Goal: Find specific page/section: Find specific page/section

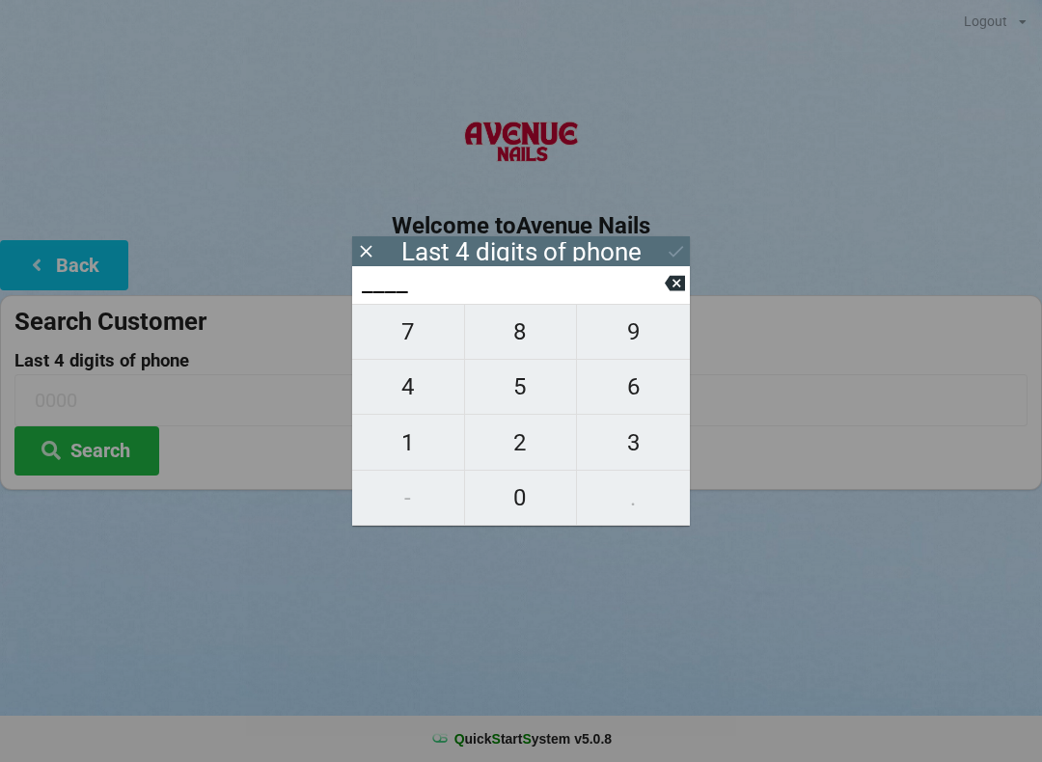
scroll to position [33, 1]
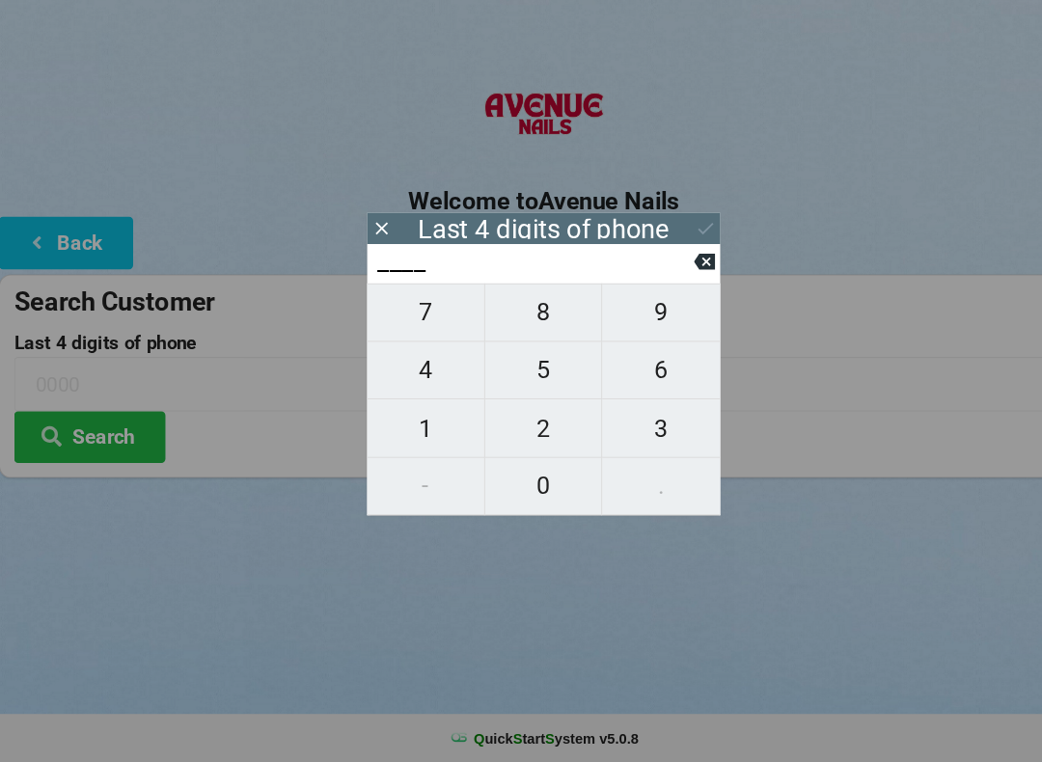
click at [534, 478] on span "0" at bounding box center [521, 498] width 112 height 41
type input "0___"
click at [525, 478] on span "0" at bounding box center [521, 498] width 112 height 41
type input "00__"
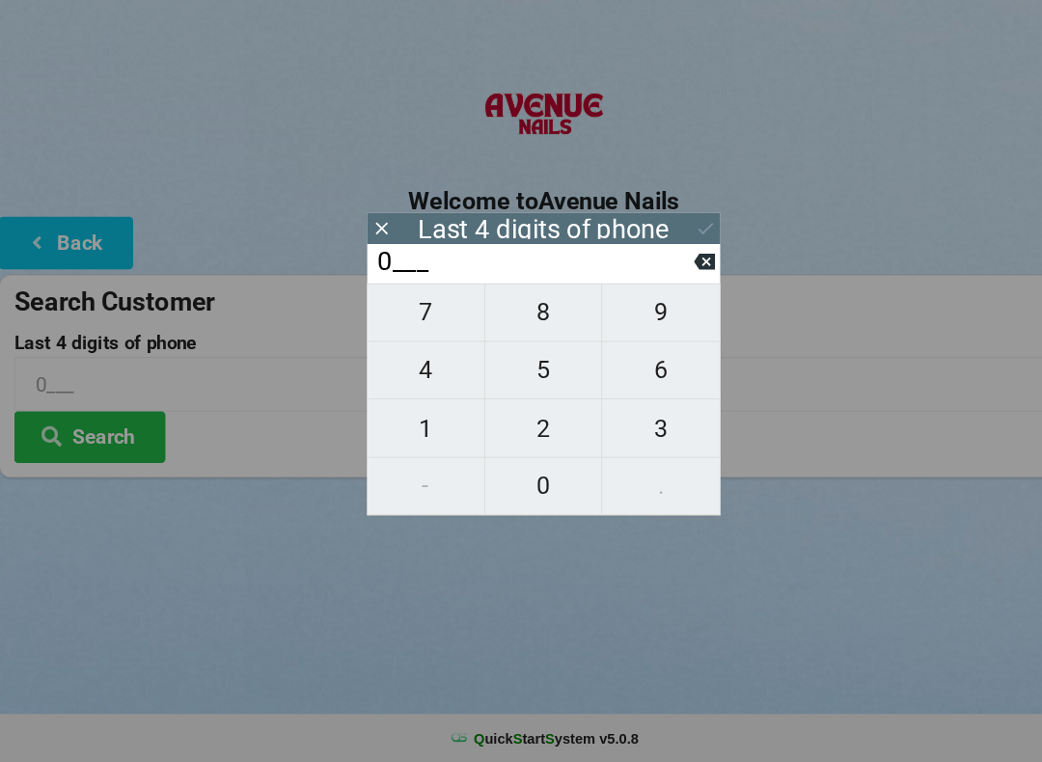
type input "00__"
click at [527, 478] on span "0" at bounding box center [521, 498] width 112 height 41
type input "000_"
click at [420, 423] on span "1" at bounding box center [408, 443] width 112 height 41
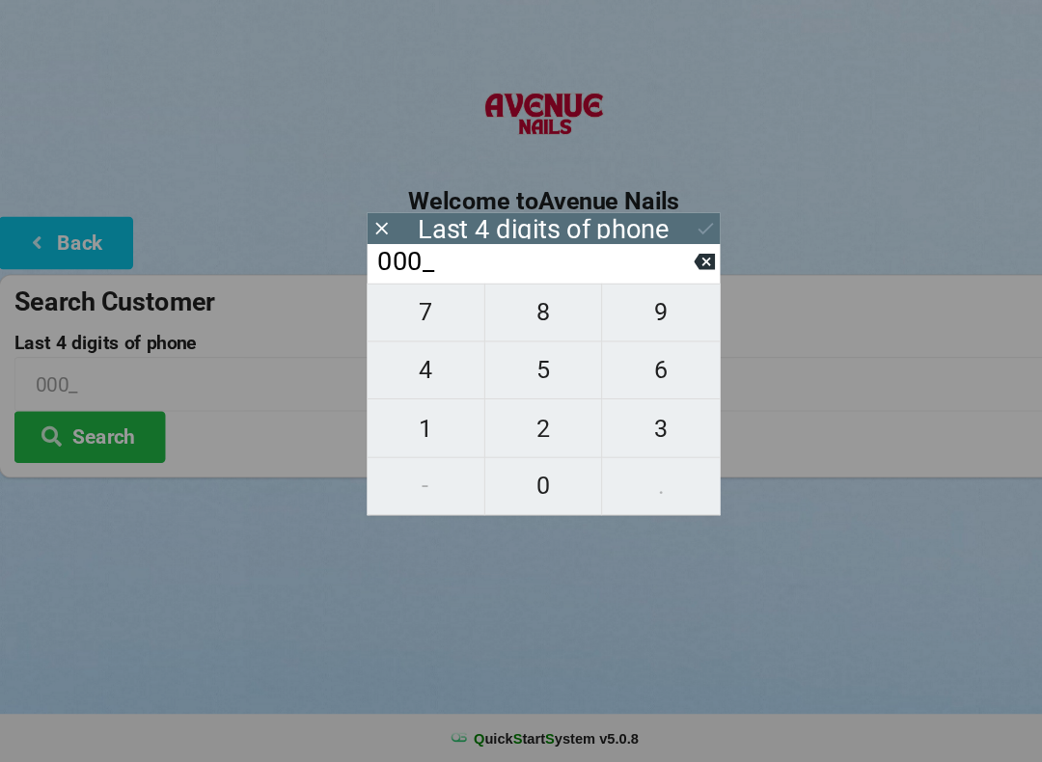
type input "0001"
click at [674, 241] on icon at bounding box center [676, 251] width 20 height 20
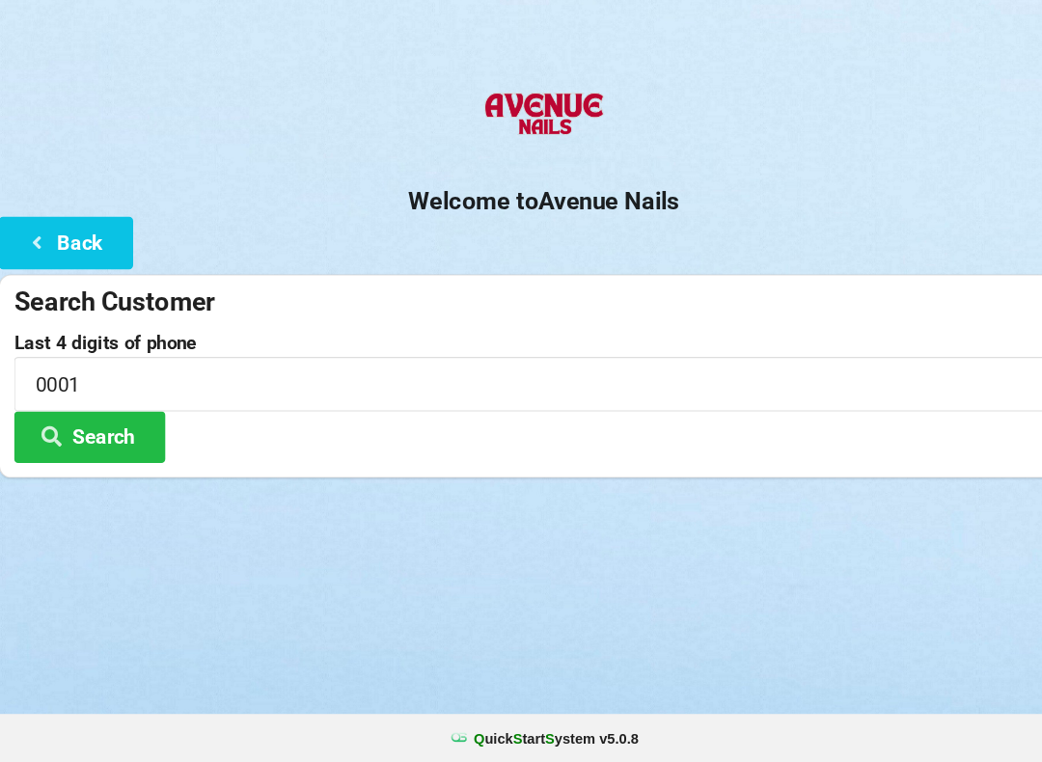
click at [106, 426] on button "Search" at bounding box center [86, 450] width 145 height 49
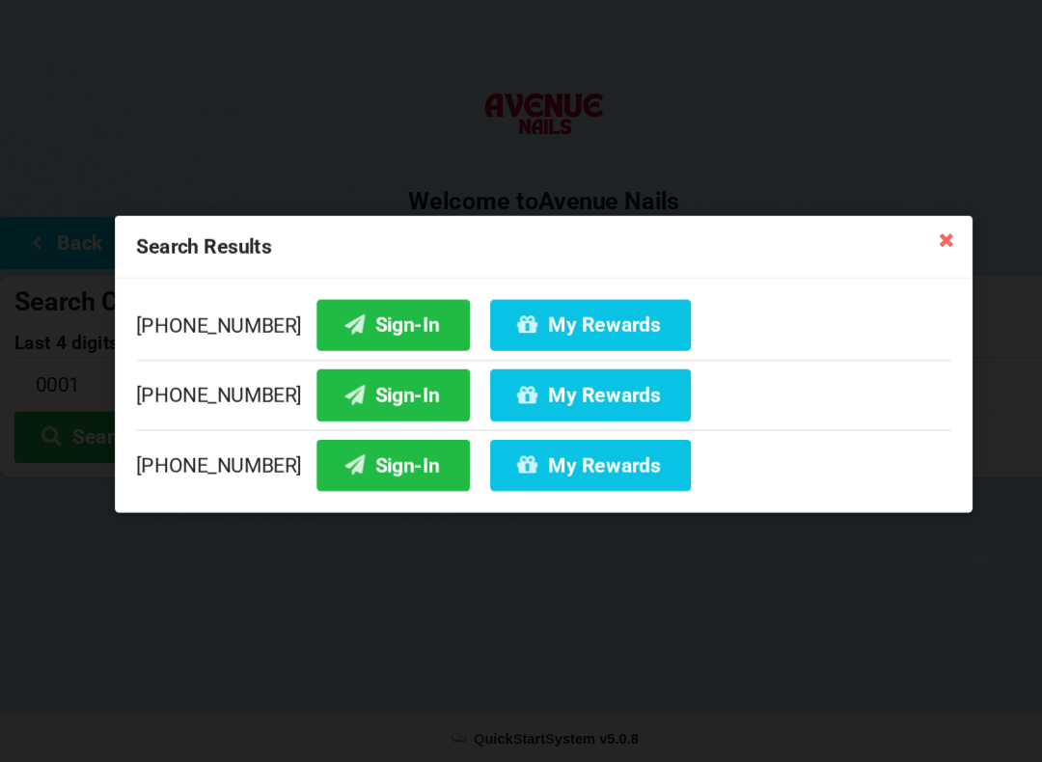
click at [347, 319] on button "Sign-In" at bounding box center [377, 343] width 147 height 49
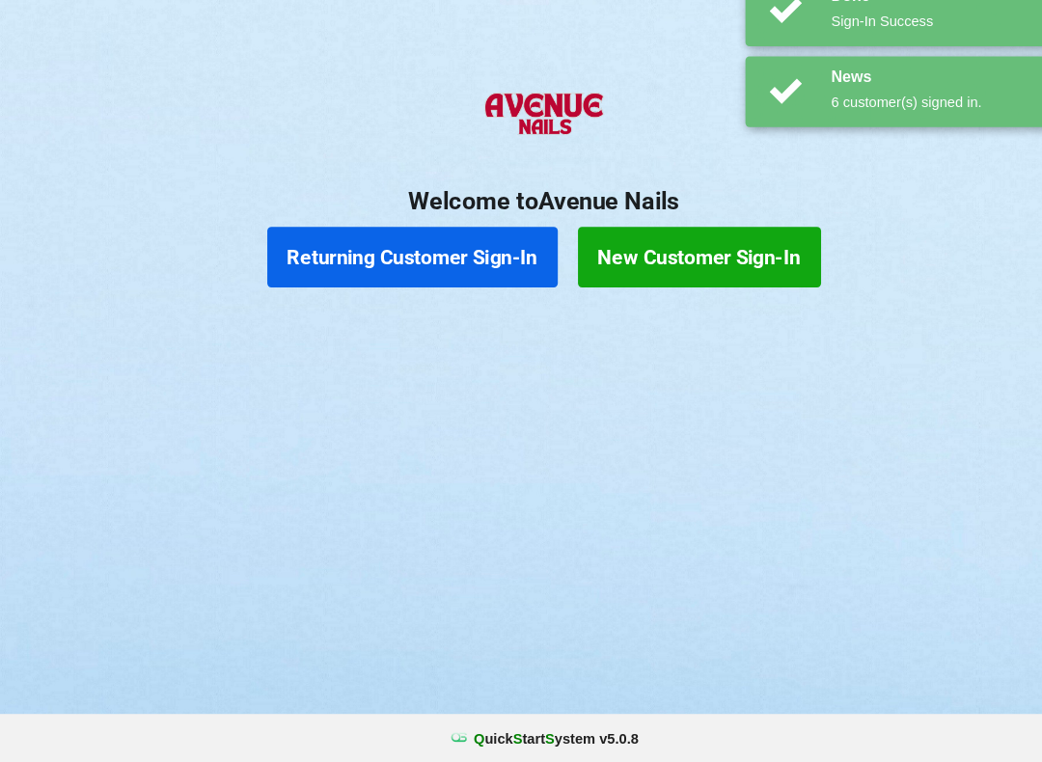
click at [461, 250] on button "Returning Customer Sign-In" at bounding box center [396, 279] width 278 height 58
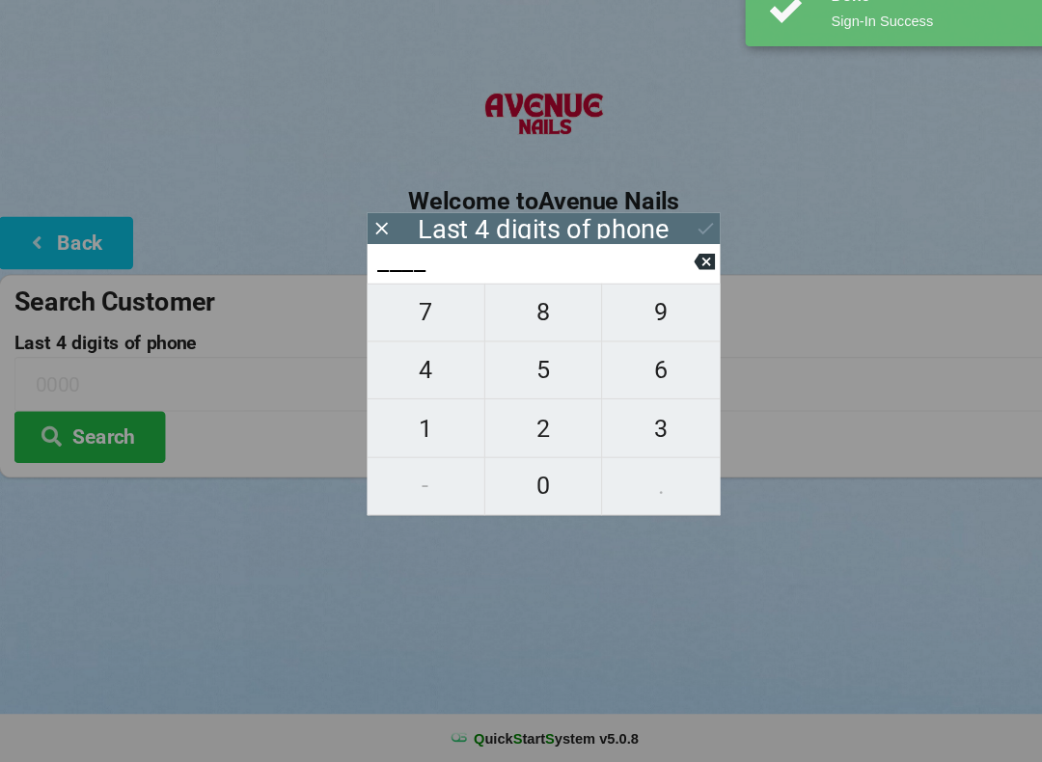
click at [509, 478] on span "0" at bounding box center [521, 498] width 112 height 41
type input "0___"
click at [511, 478] on span "0" at bounding box center [521, 498] width 112 height 41
type input "00__"
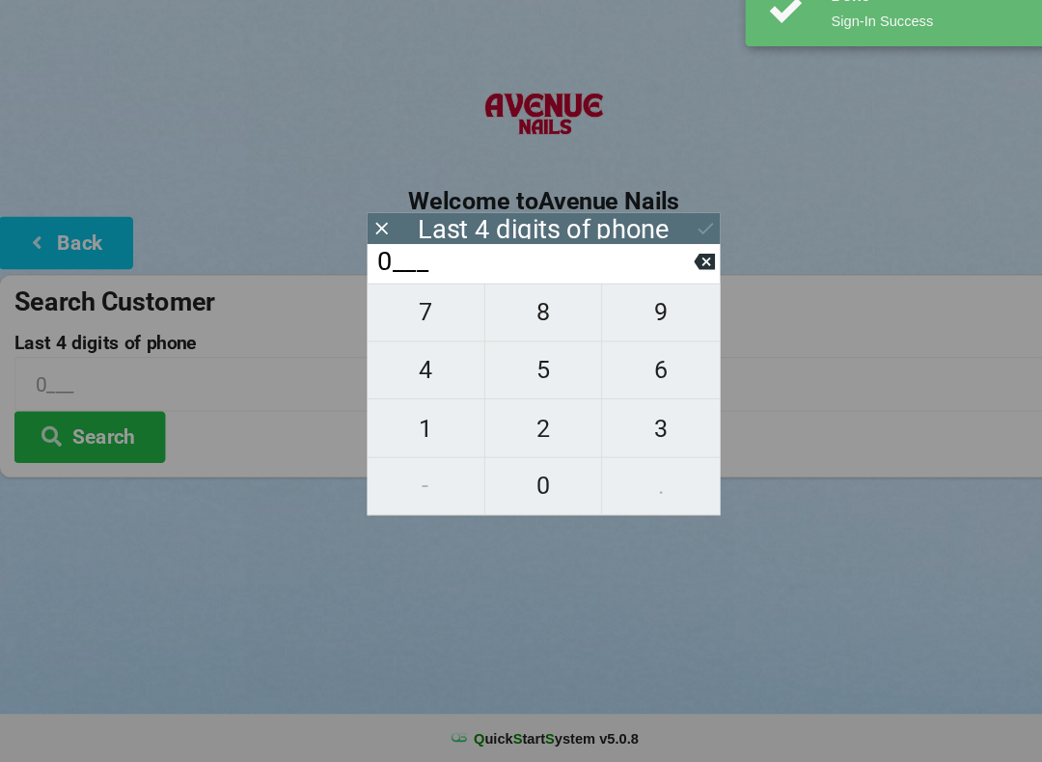
type input "00__"
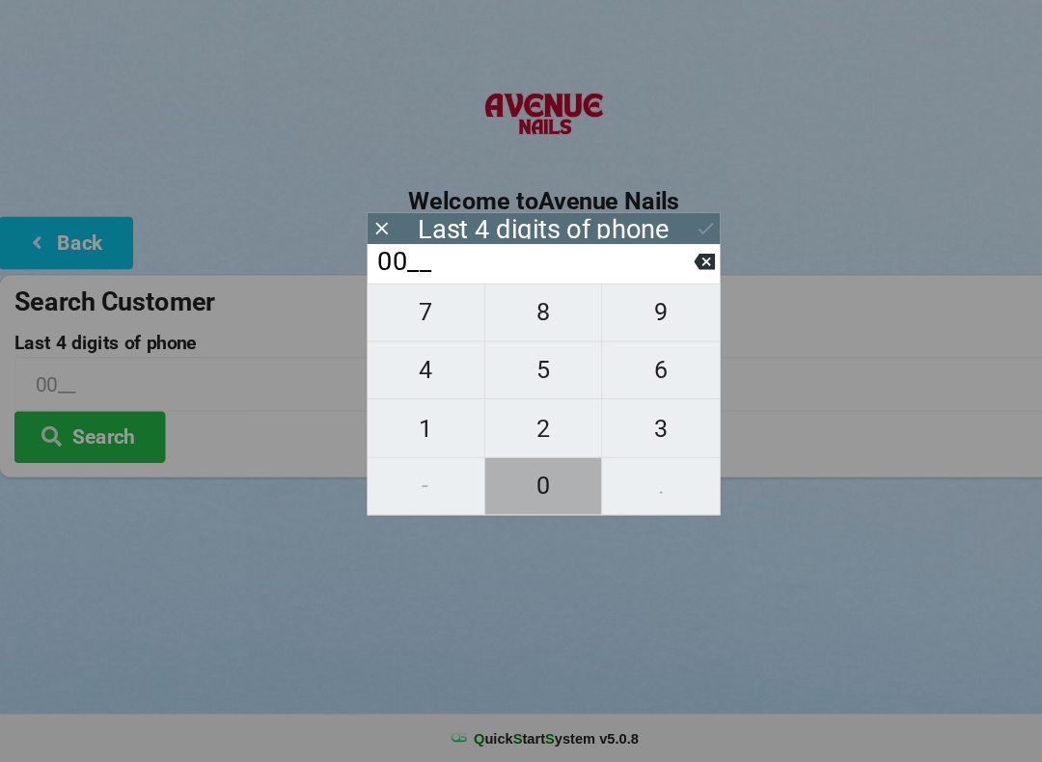
click at [515, 478] on span "0" at bounding box center [521, 498] width 112 height 41
type input "000_"
click at [421, 423] on span "1" at bounding box center [408, 443] width 112 height 41
type input "0001"
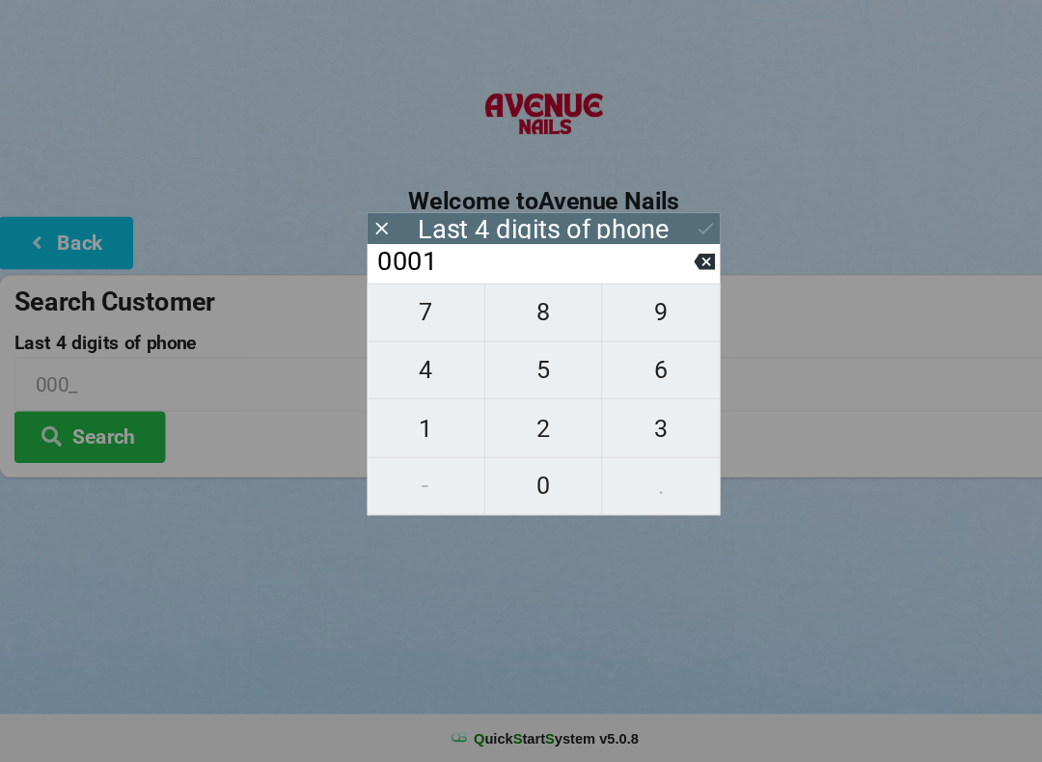
type input "0001"
click at [674, 238] on button at bounding box center [676, 251] width 20 height 26
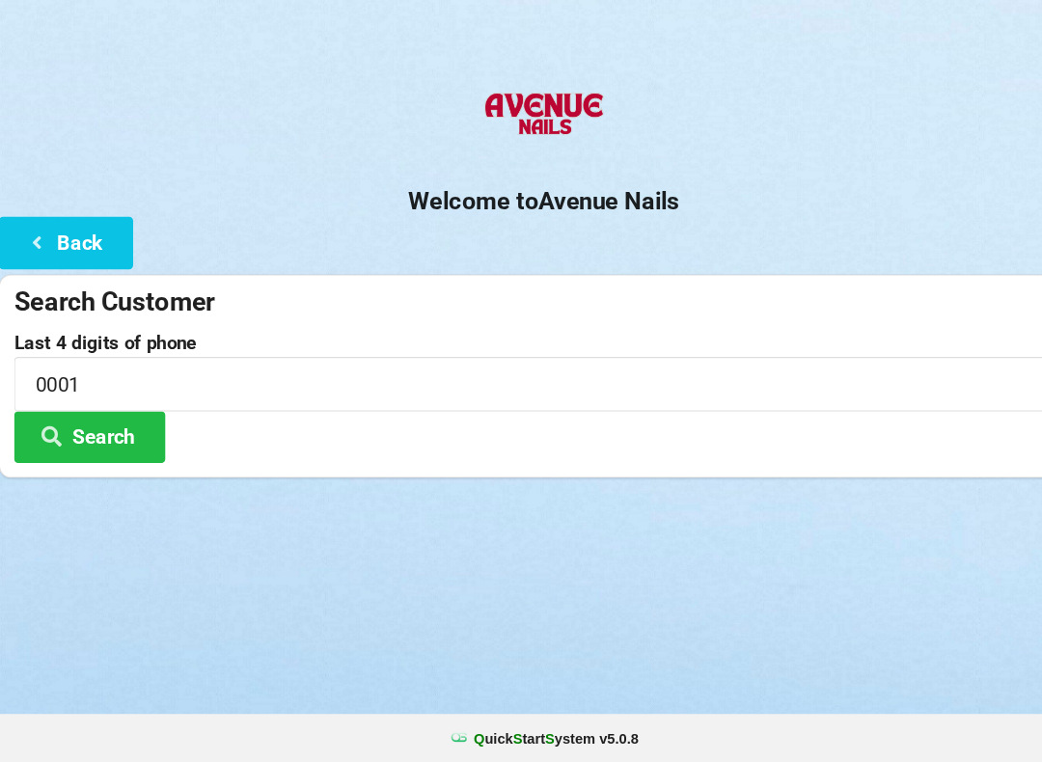
click at [114, 426] on button "Search" at bounding box center [86, 450] width 145 height 49
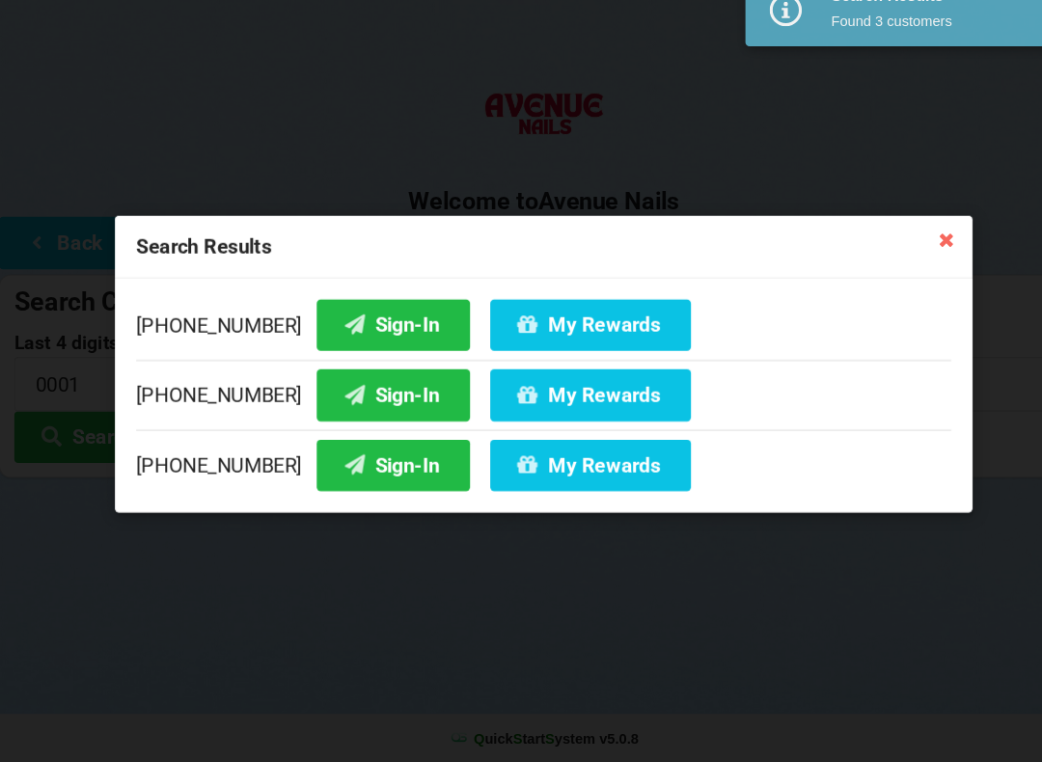
click at [579, 319] on button "My Rewards" at bounding box center [566, 343] width 192 height 49
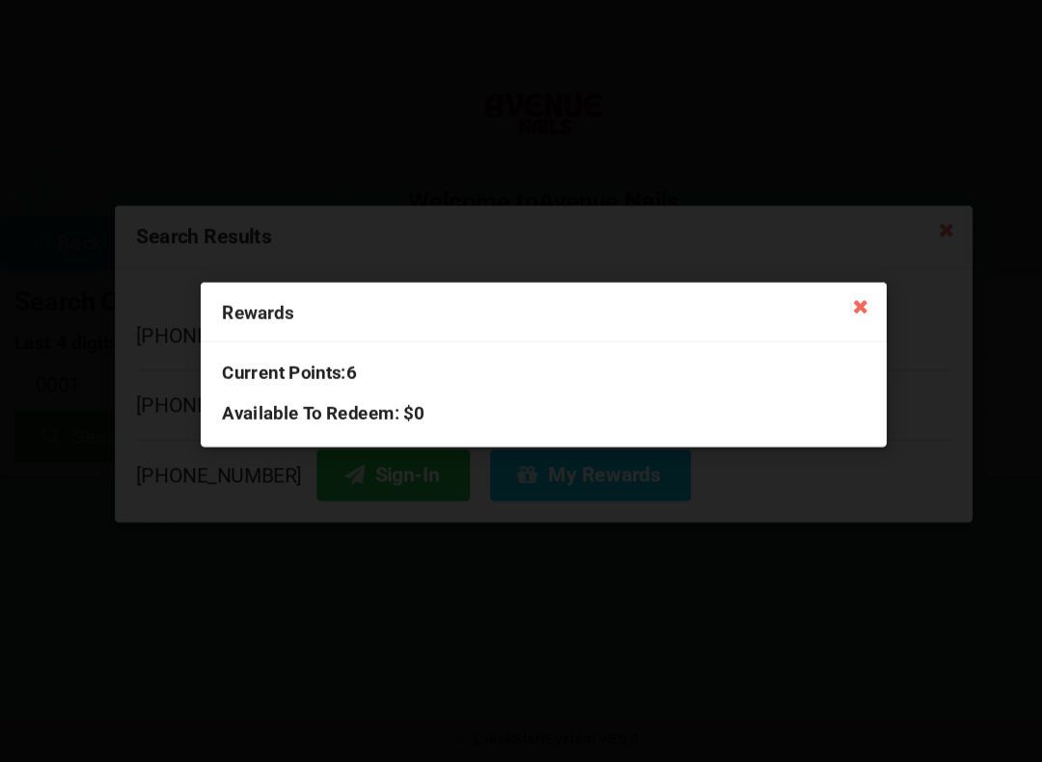
click at [823, 310] on icon at bounding box center [823, 325] width 31 height 31
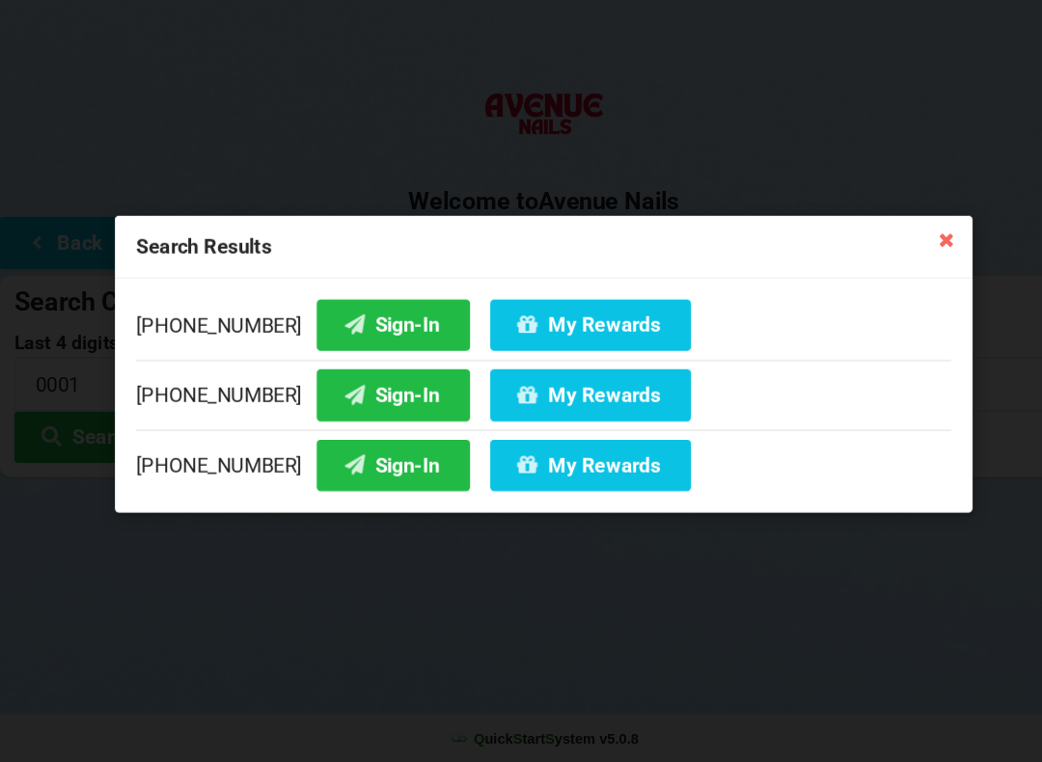
click at [931, 225] on div "Search Results [PHONE_NUMBER] Sign-In My Rewards [PHONE_NUMBER] Sign-In My Rewa…" at bounding box center [521, 381] width 1042 height 762
click at [905, 246] on icon at bounding box center [905, 261] width 31 height 31
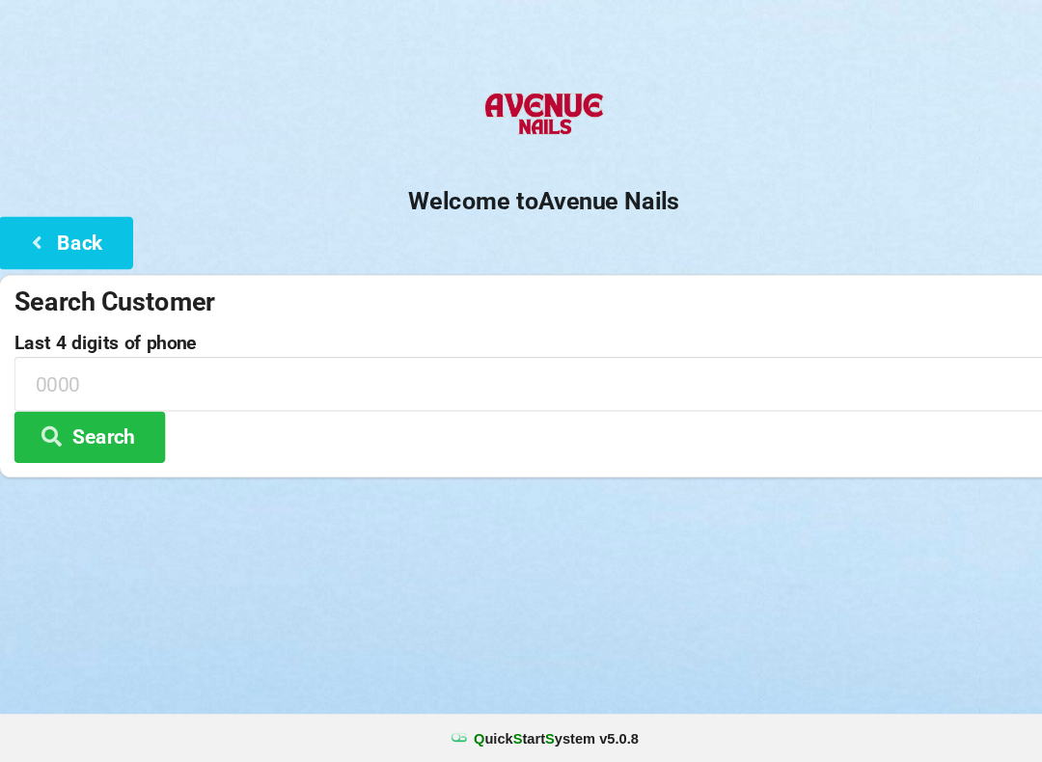
click at [106, 426] on button "Search" at bounding box center [86, 450] width 145 height 49
click at [108, 426] on button "Search" at bounding box center [86, 450] width 145 height 49
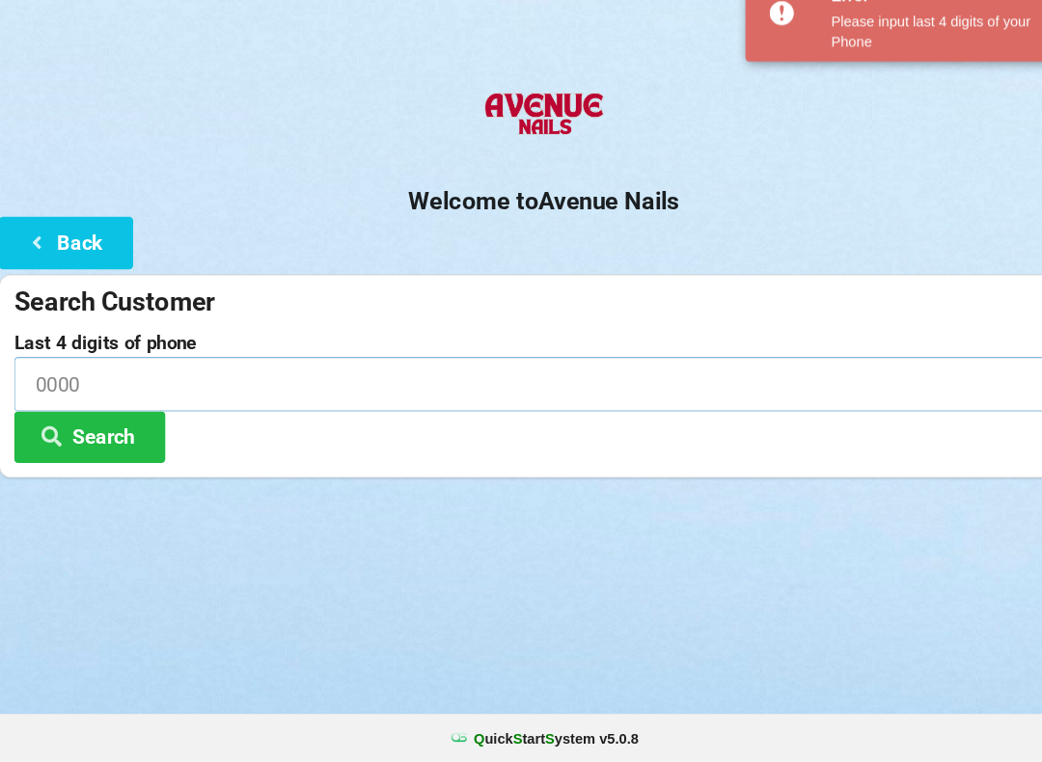
click at [139, 374] on input at bounding box center [520, 399] width 1013 height 51
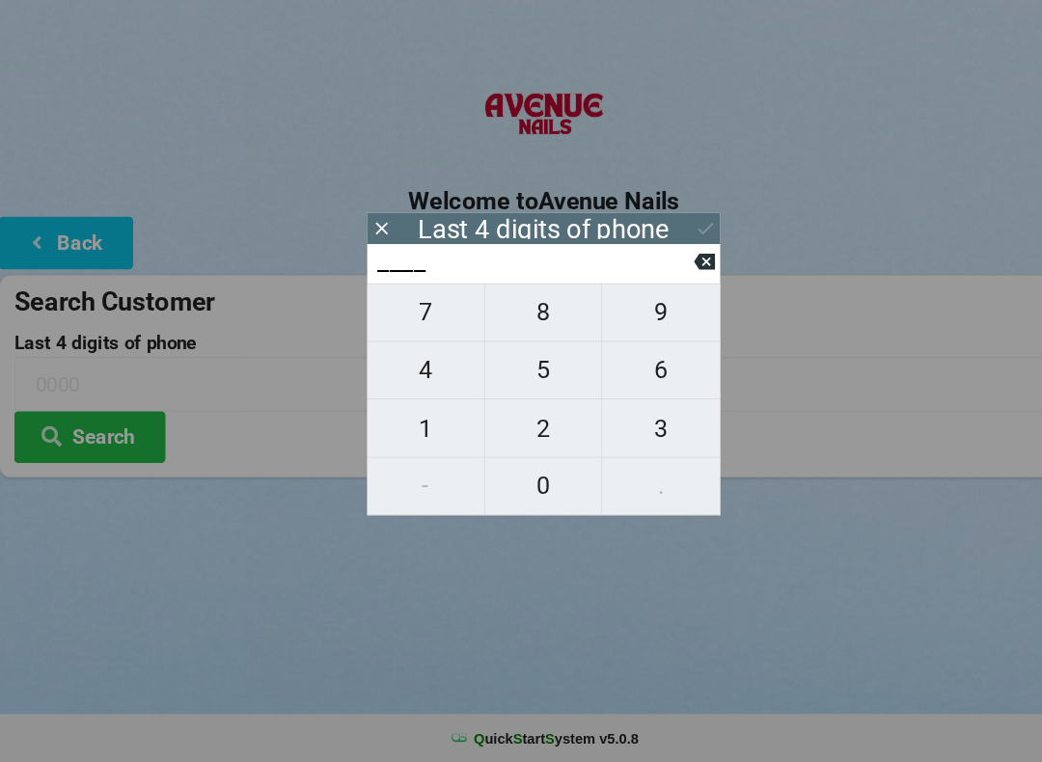
click at [634, 423] on span "3" at bounding box center [633, 443] width 113 height 41
type input "3___"
click at [500, 478] on span "0" at bounding box center [521, 498] width 112 height 41
type input "30__"
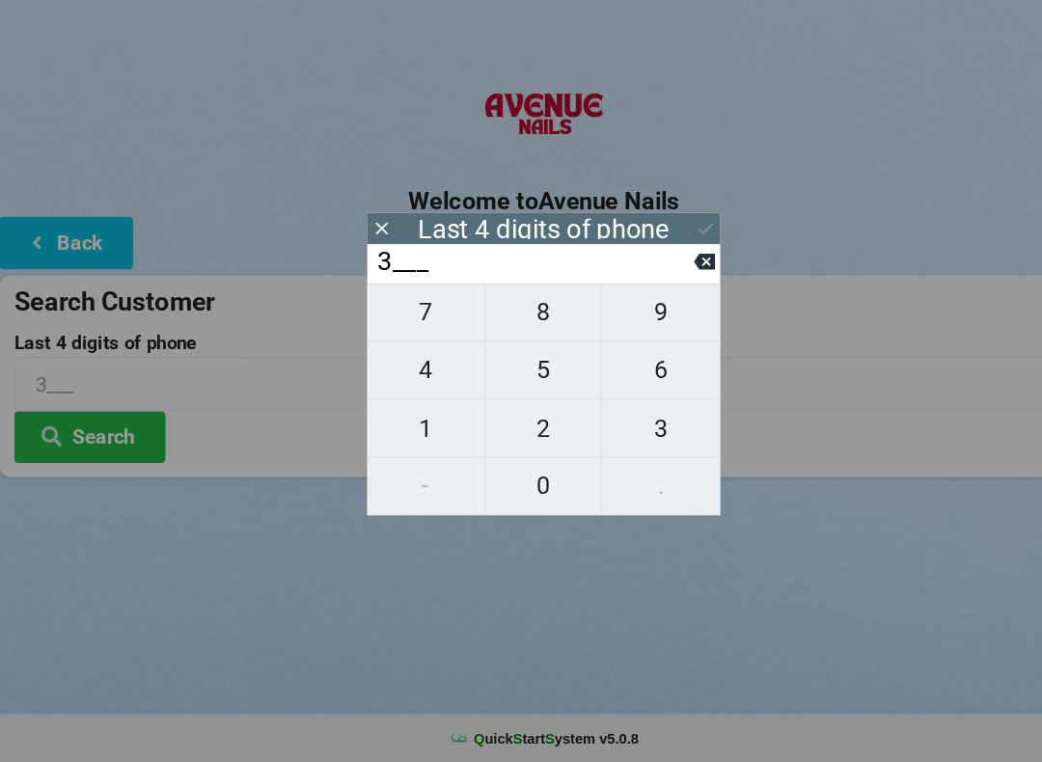
type input "30__"
click at [638, 415] on button "3" at bounding box center [633, 442] width 113 height 55
type input "303_"
click at [516, 312] on span "8" at bounding box center [521, 332] width 112 height 41
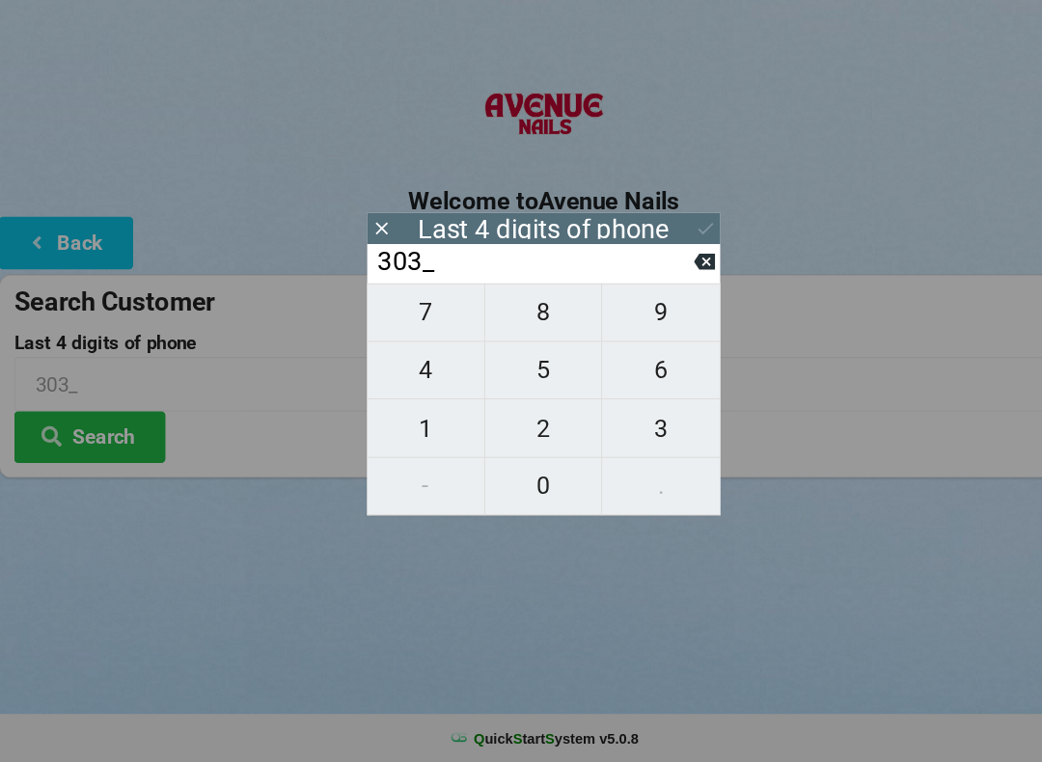
type input "3038"
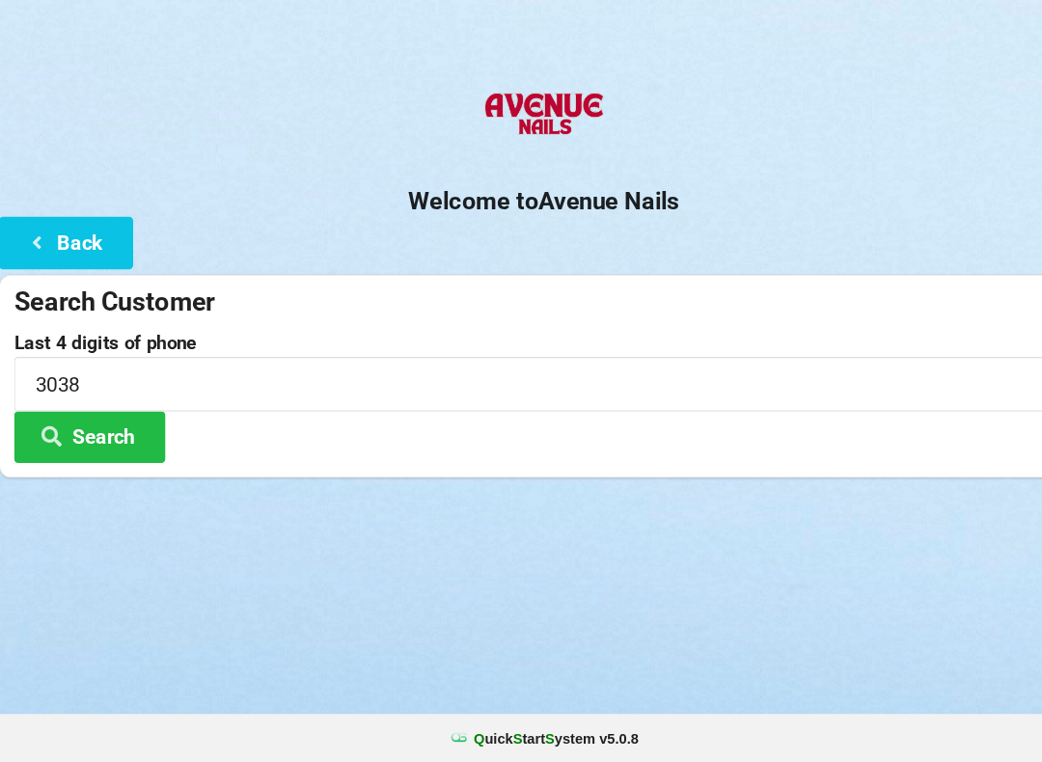
click at [131, 426] on button "Search" at bounding box center [86, 450] width 145 height 49
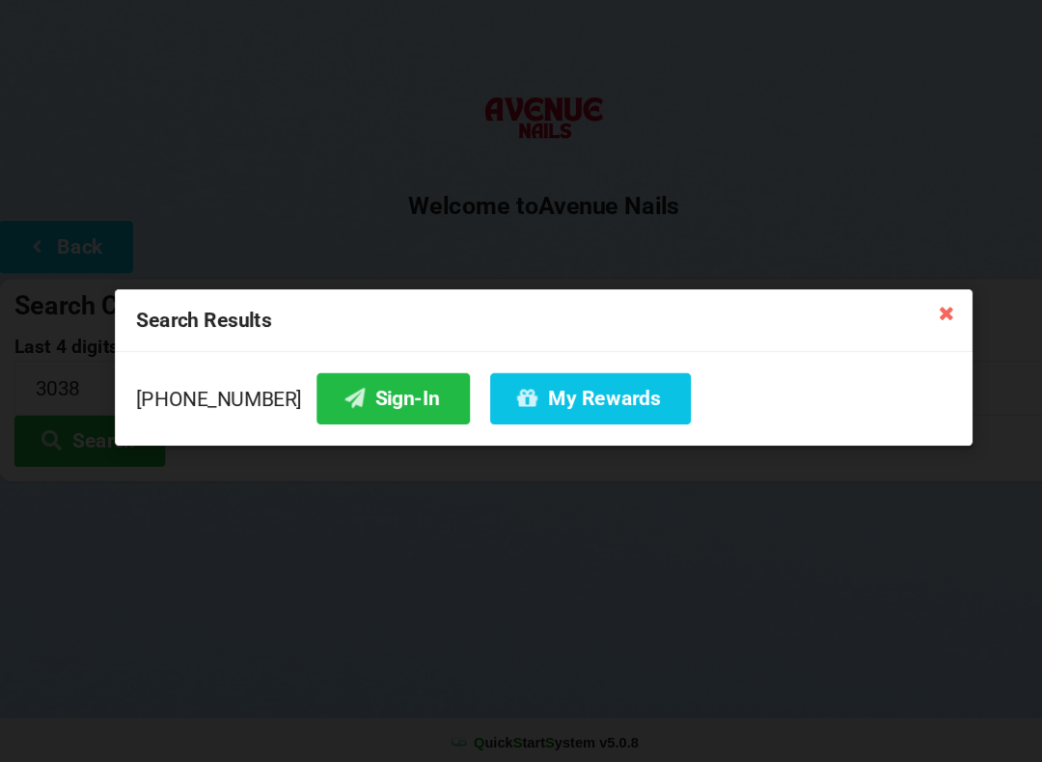
click at [365, 386] on button "Sign-In" at bounding box center [377, 410] width 147 height 49
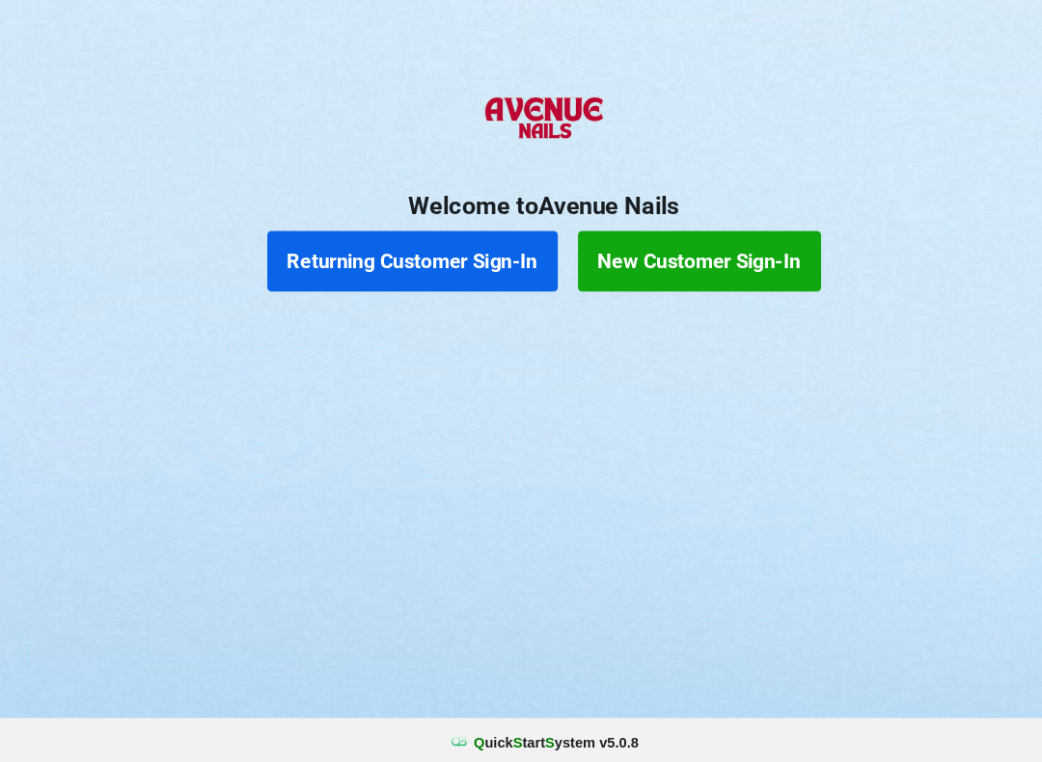
click at [453, 250] on button "Returning Customer Sign-In" at bounding box center [396, 279] width 278 height 58
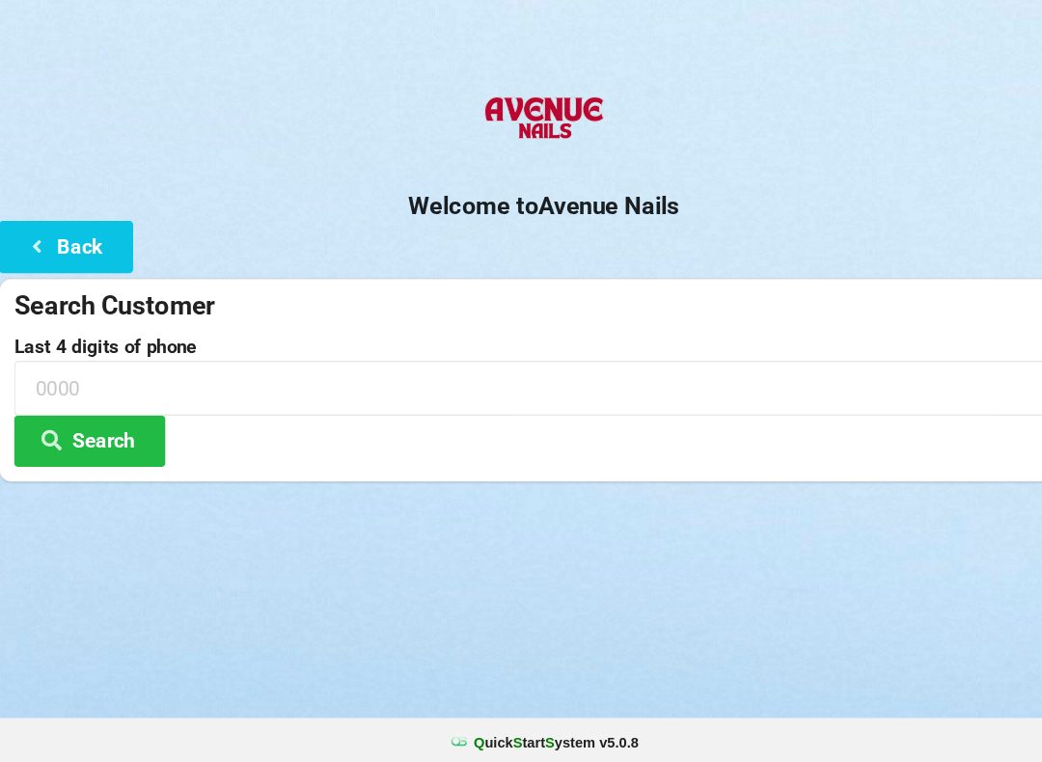
click at [386, 211] on h2 "Welcome to [GEOGRAPHIC_DATA]" at bounding box center [521, 226] width 1042 height 30
click at [267, 374] on input at bounding box center [520, 399] width 1013 height 51
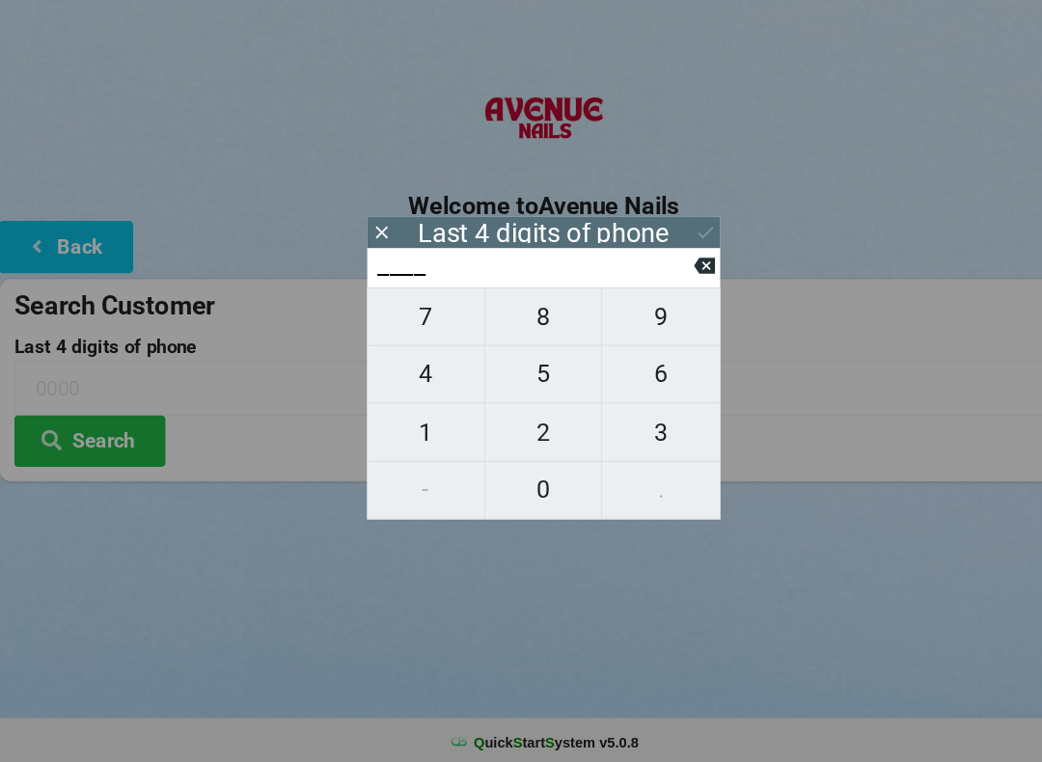
click at [533, 367] on span "5" at bounding box center [521, 387] width 112 height 41
type input "5___"
click at [503, 367] on span "5" at bounding box center [521, 387] width 112 height 41
type input "55__"
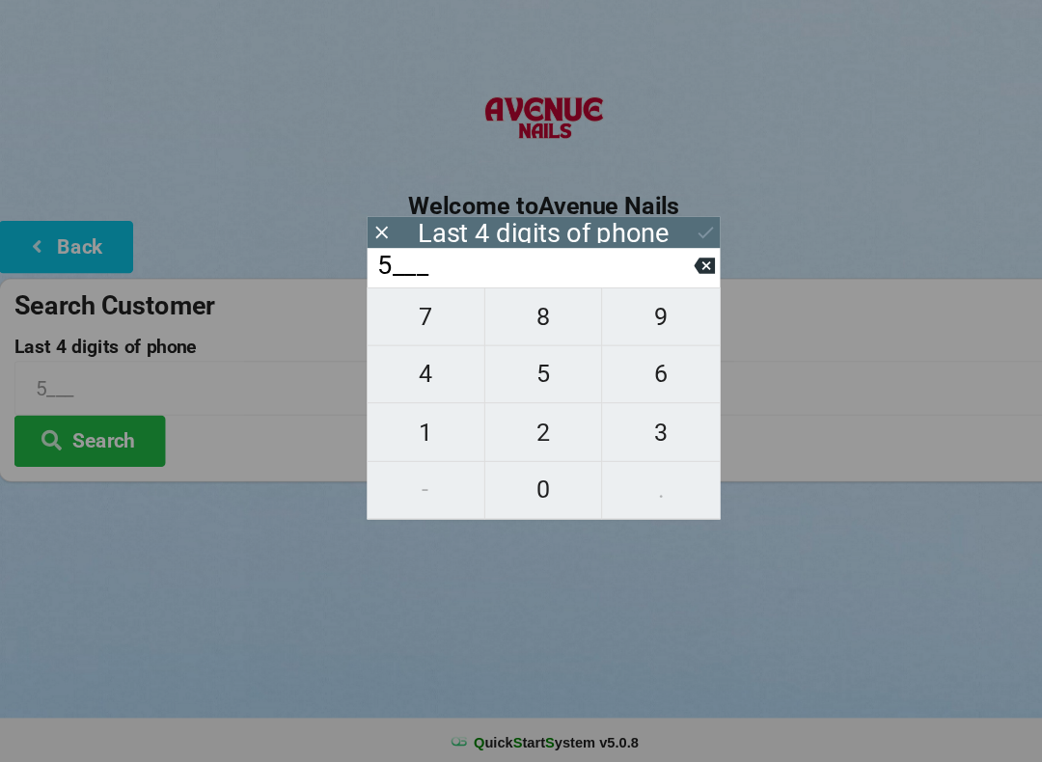
type input "55__"
click at [505, 367] on span "5" at bounding box center [521, 387] width 112 height 41
type input "555_"
click at [401, 312] on span "7" at bounding box center [408, 332] width 112 height 41
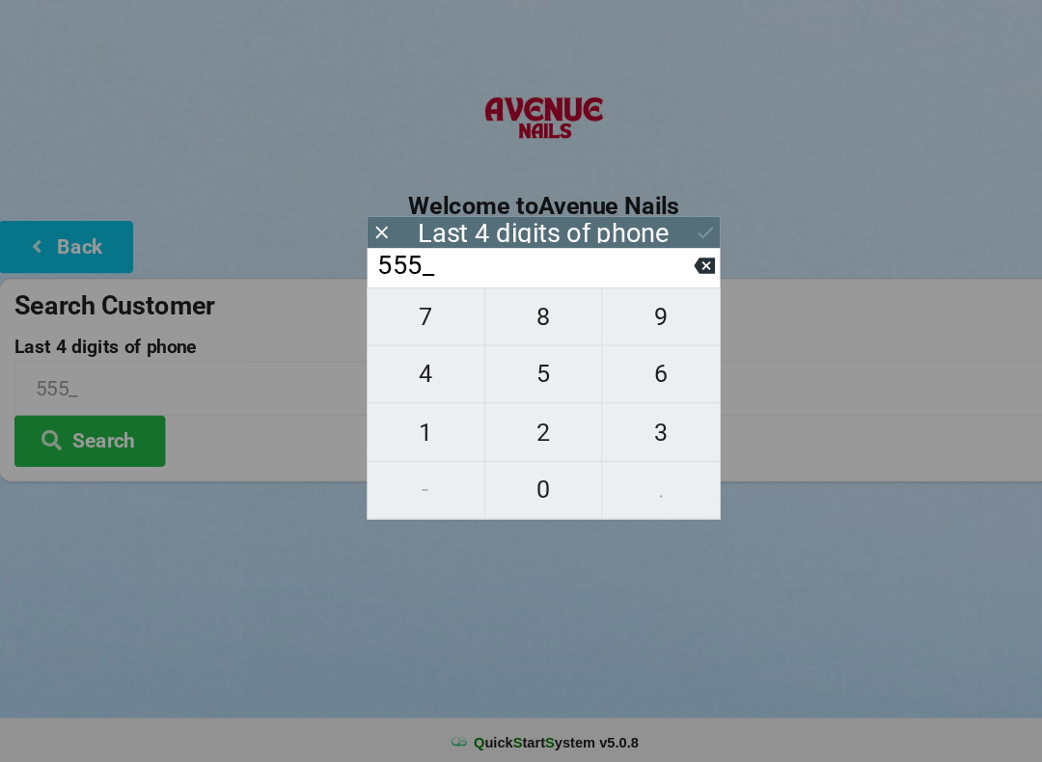
type input "5557"
click at [675, 276] on icon at bounding box center [675, 283] width 20 height 15
type input "555_"
click at [396, 423] on span "1" at bounding box center [408, 443] width 112 height 41
type input "5551"
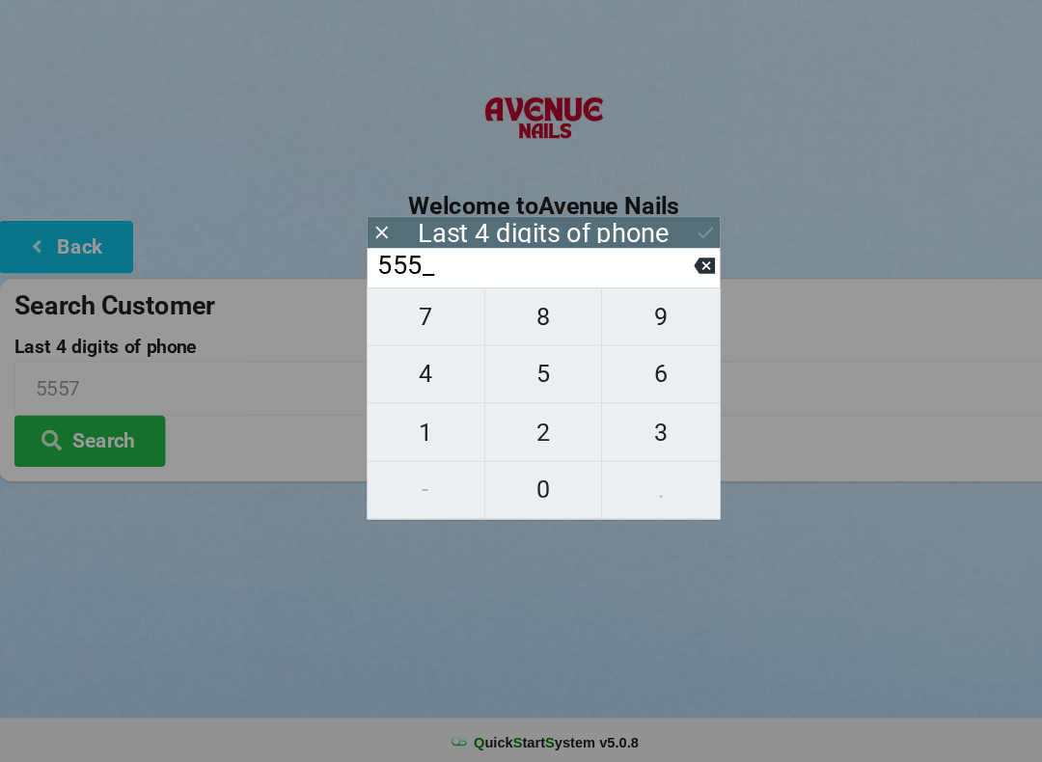
type input "5551"
click at [138, 494] on div at bounding box center [521, 514] width 1042 height 48
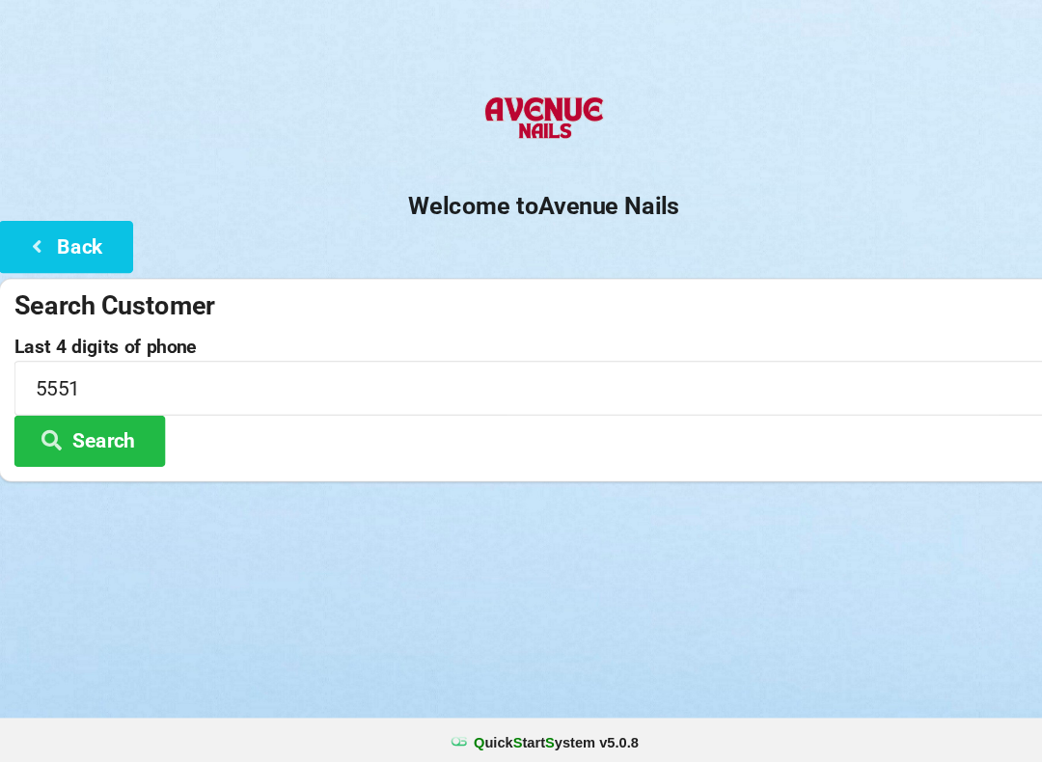
click at [98, 426] on button "Search" at bounding box center [86, 450] width 145 height 49
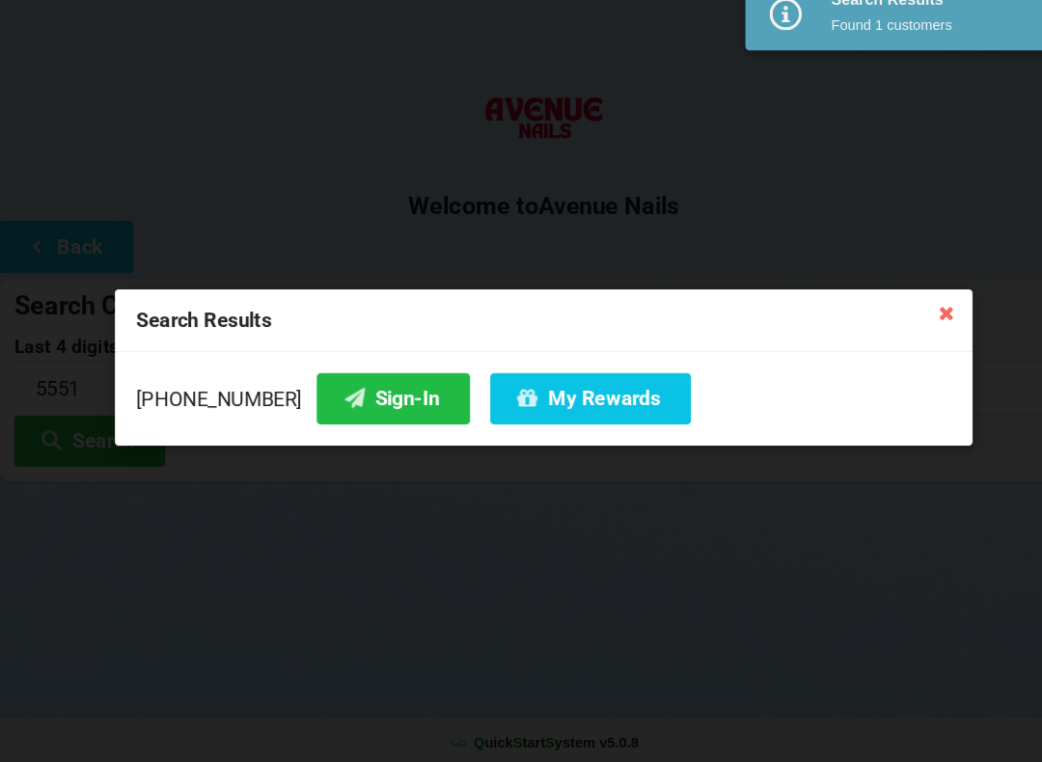
click at [329, 386] on button "Sign-In" at bounding box center [377, 410] width 147 height 49
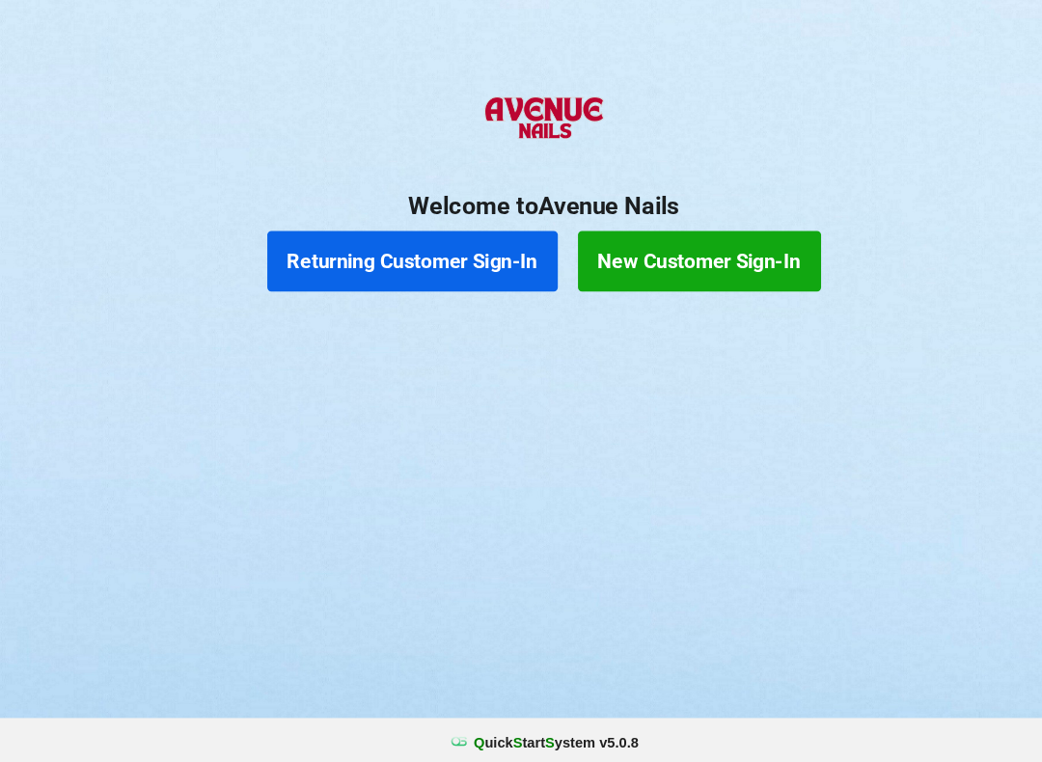
click at [442, 256] on button "Returning Customer Sign-In" at bounding box center [396, 279] width 278 height 58
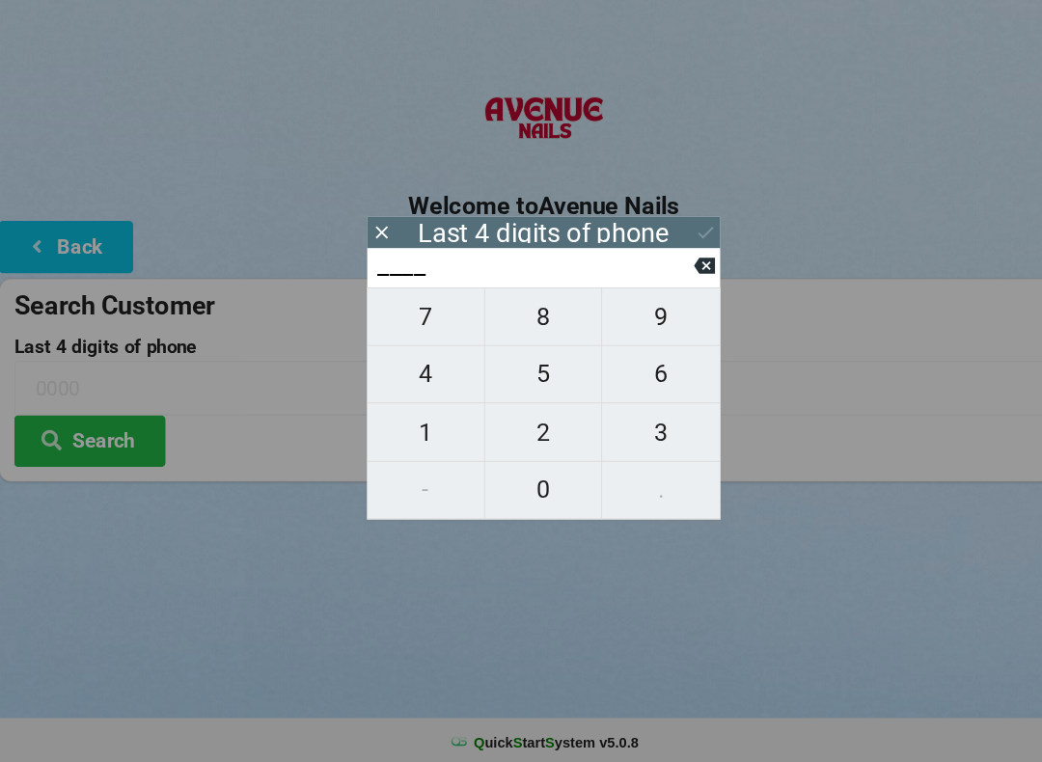
click at [511, 313] on span "8" at bounding box center [521, 332] width 112 height 41
type input "8___"
click at [529, 312] on span "8" at bounding box center [521, 332] width 112 height 41
type input "88__"
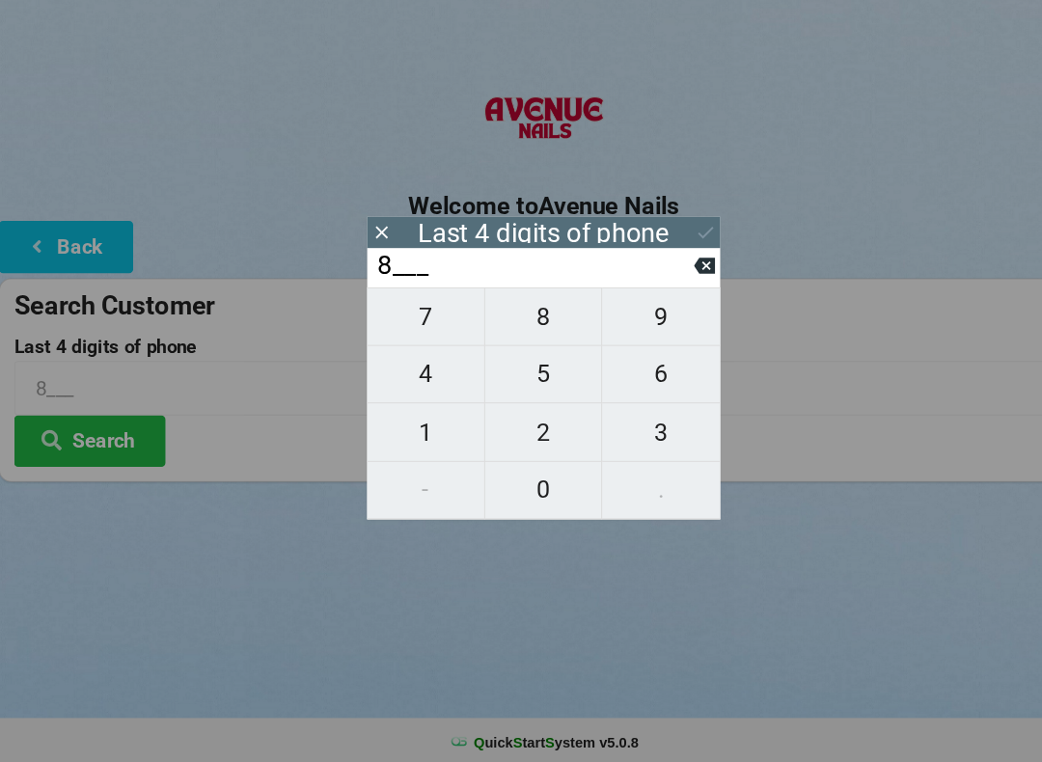
type input "88__"
click at [632, 367] on span "6" at bounding box center [633, 387] width 113 height 41
type input "886_"
click at [634, 423] on span "3" at bounding box center [633, 443] width 113 height 41
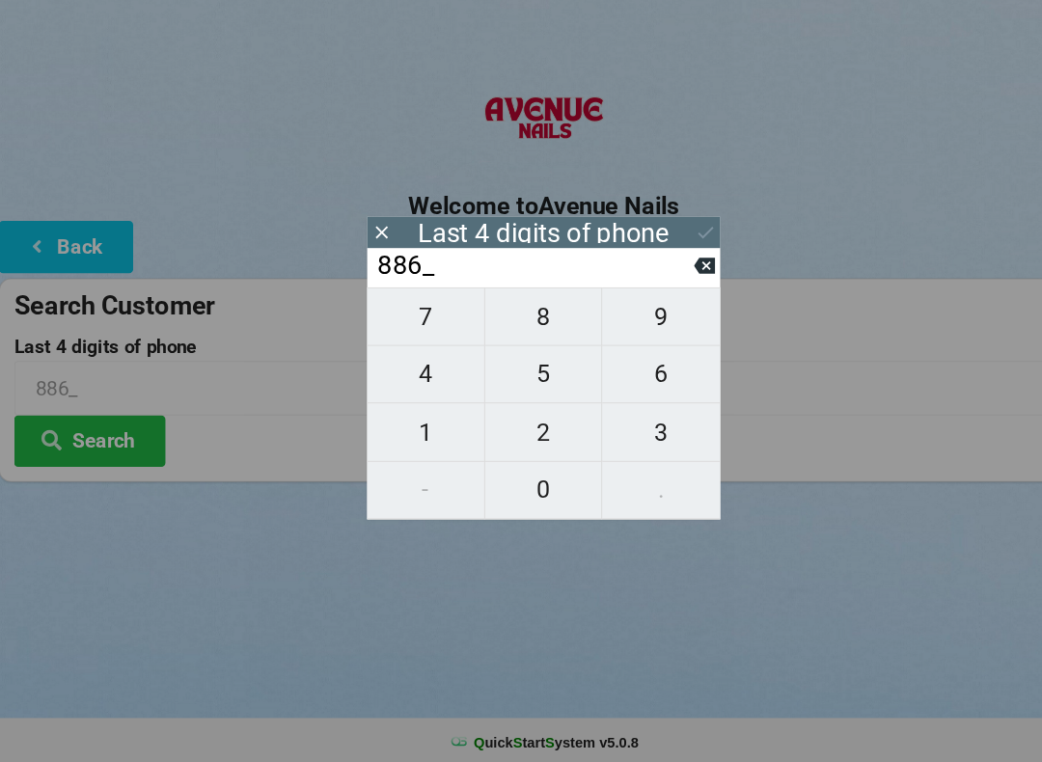
type input "8863"
click at [679, 238] on button at bounding box center [676, 251] width 20 height 26
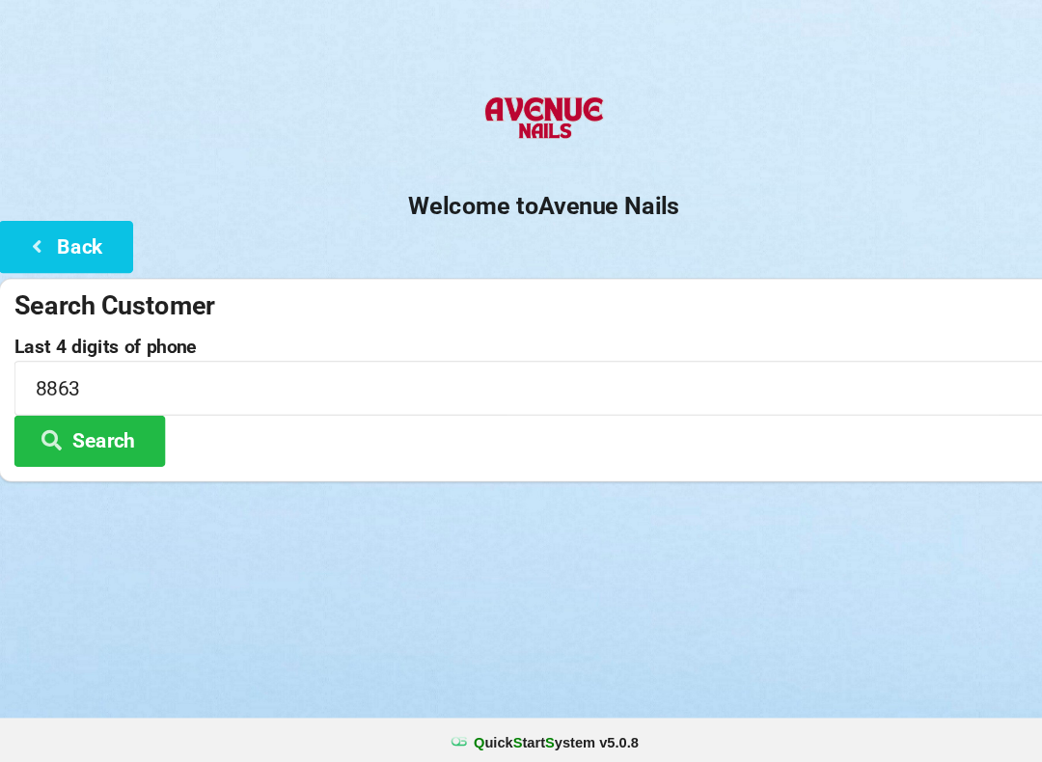
click at [105, 426] on button "Search" at bounding box center [86, 450] width 145 height 49
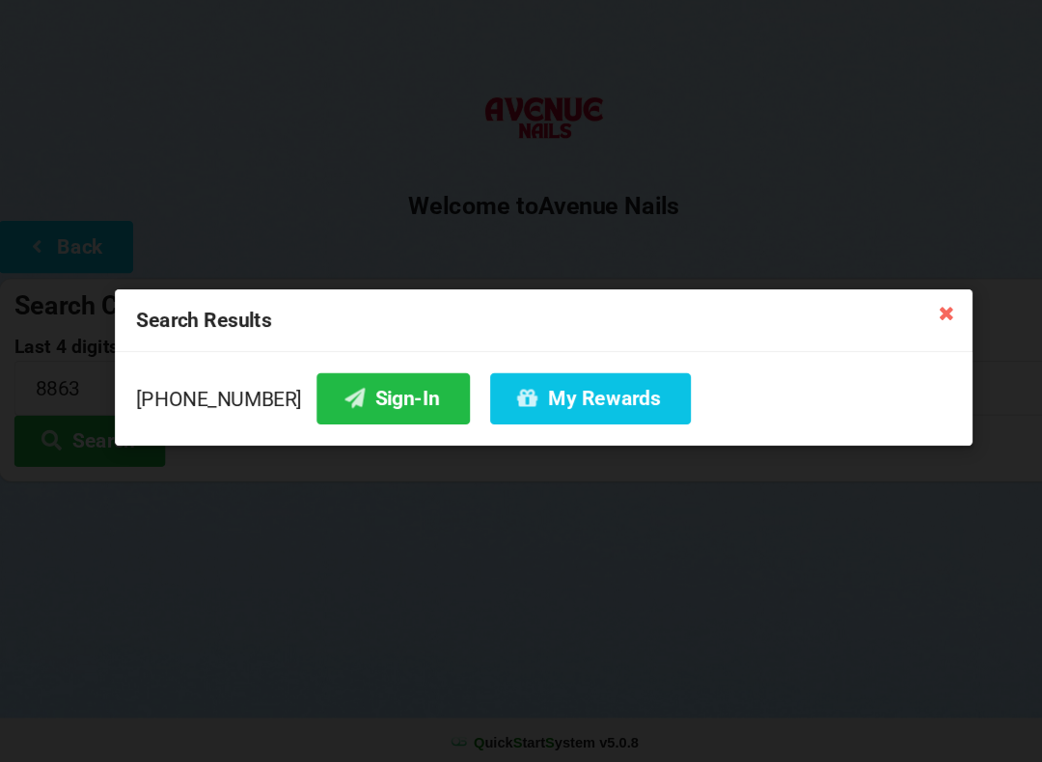
click at [331, 390] on button "Sign-In" at bounding box center [377, 410] width 147 height 49
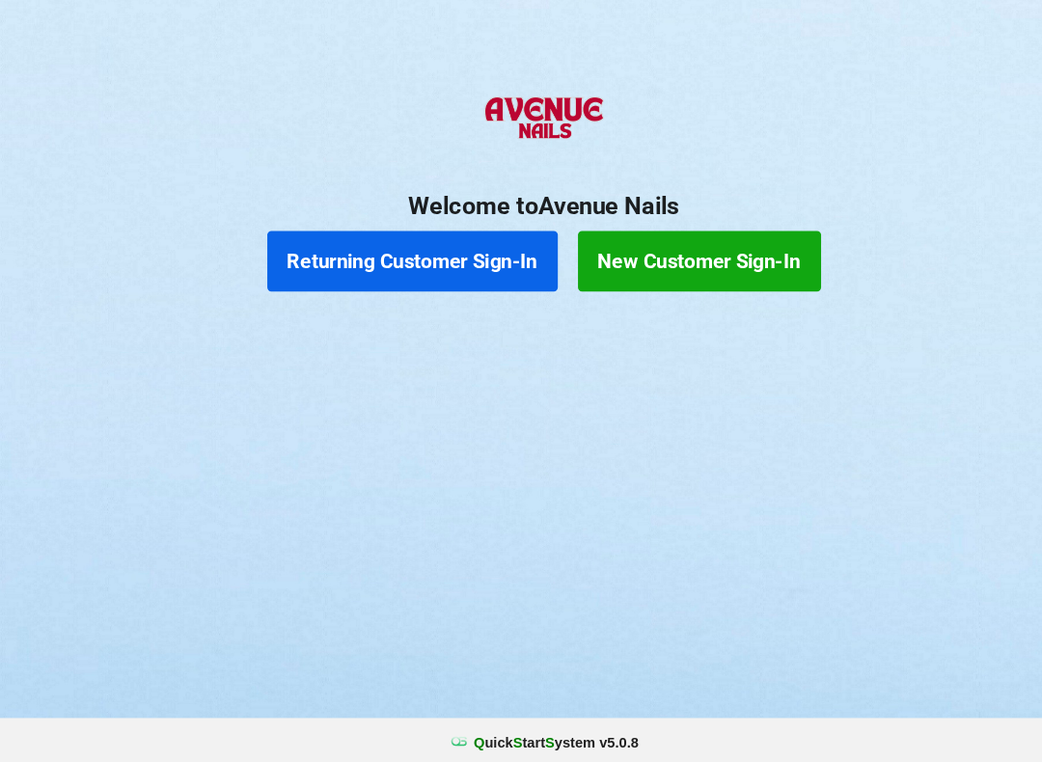
click at [311, 258] on button "Returning Customer Sign-In" at bounding box center [396, 279] width 278 height 58
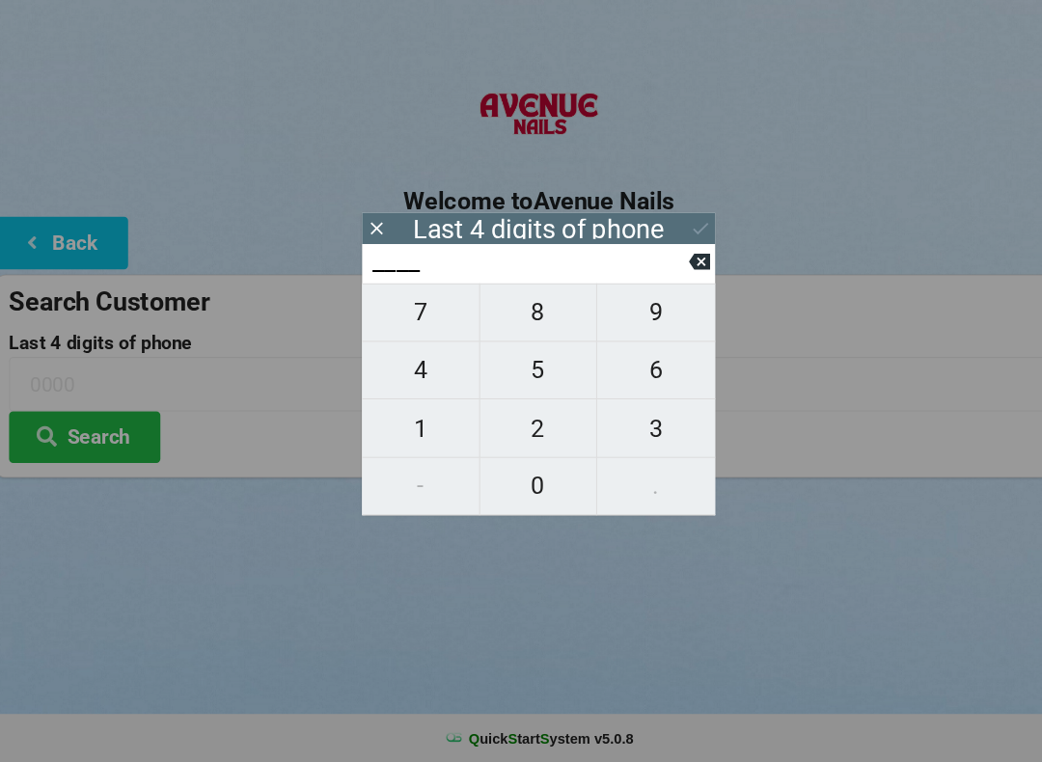
click at [403, 423] on span "1" at bounding box center [408, 443] width 112 height 41
type input "1___"
click at [513, 312] on span "8" at bounding box center [521, 332] width 112 height 41
type input "18__"
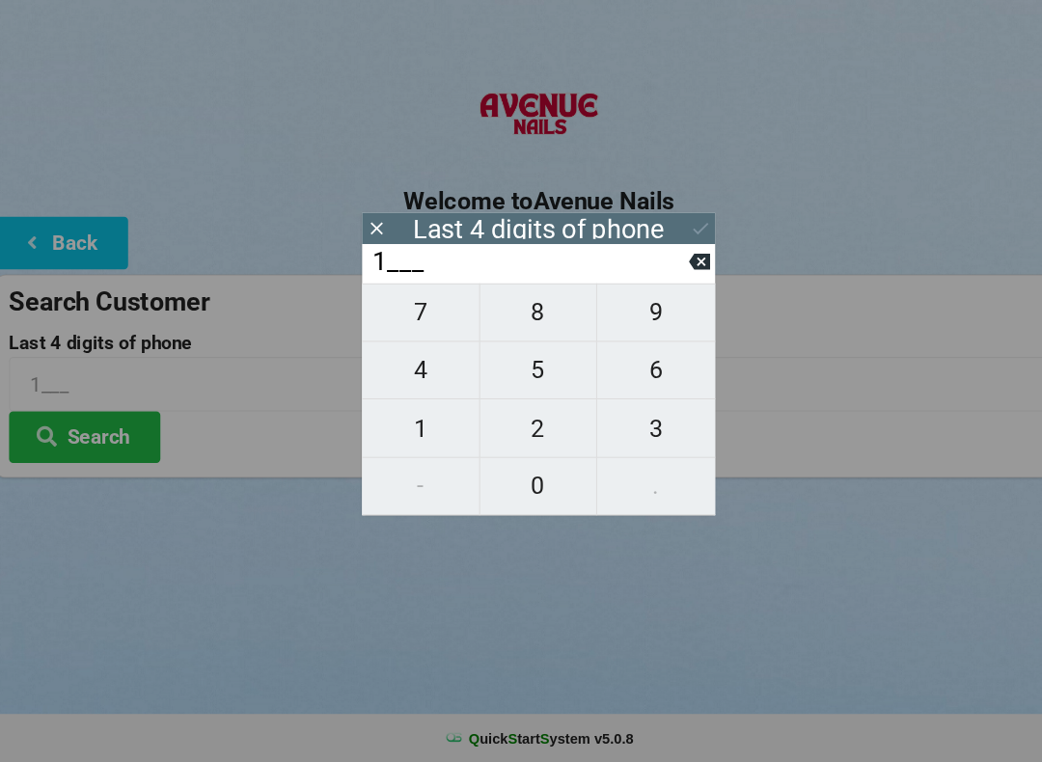
type input "18__"
click at [658, 268] on input "18__" at bounding box center [512, 283] width 305 height 31
click at [672, 270] on button at bounding box center [675, 283] width 20 height 26
click at [651, 268] on input "1___" at bounding box center [512, 283] width 305 height 31
click at [665, 276] on icon at bounding box center [675, 283] width 20 height 15
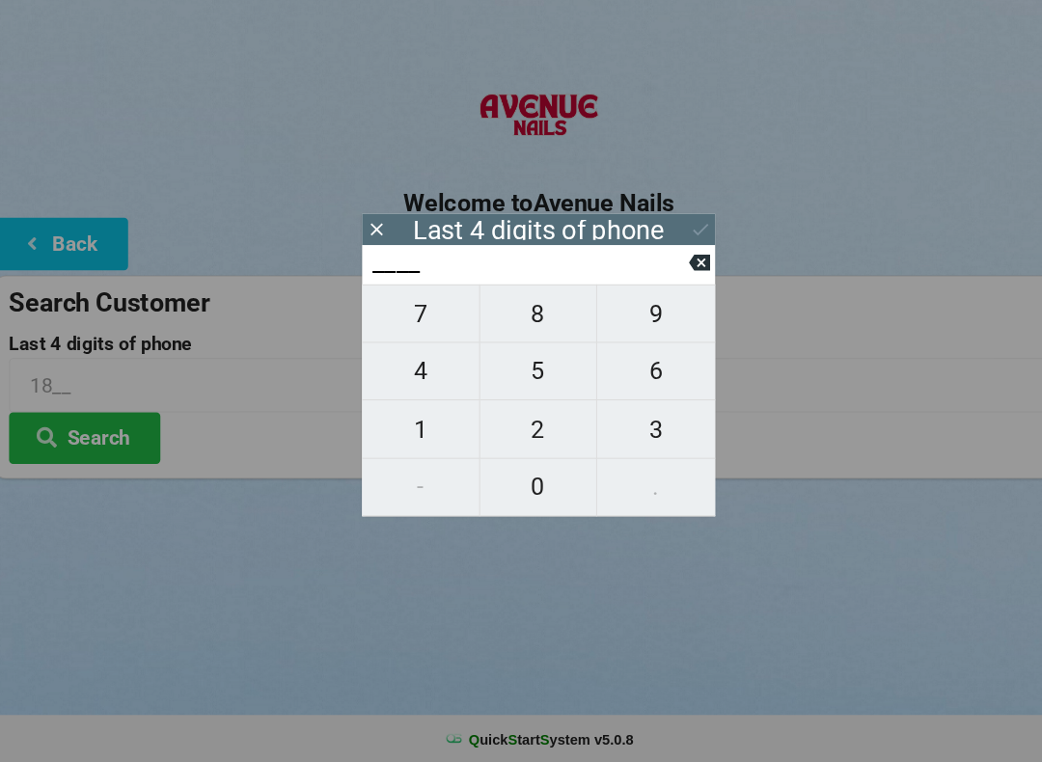
click at [516, 367] on span "5" at bounding box center [521, 387] width 112 height 41
type input "5___"
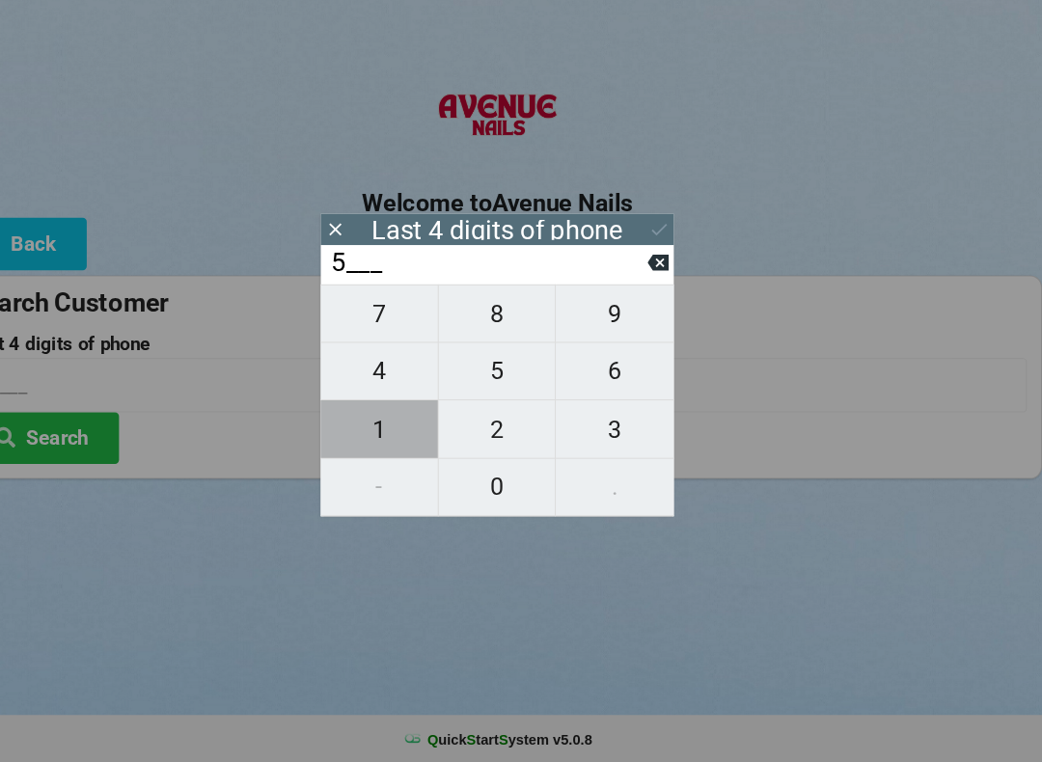
click at [361, 423] on span "1" at bounding box center [408, 443] width 112 height 41
type input "51__"
click at [473, 312] on span "8" at bounding box center [521, 332] width 112 height 41
type input "518_"
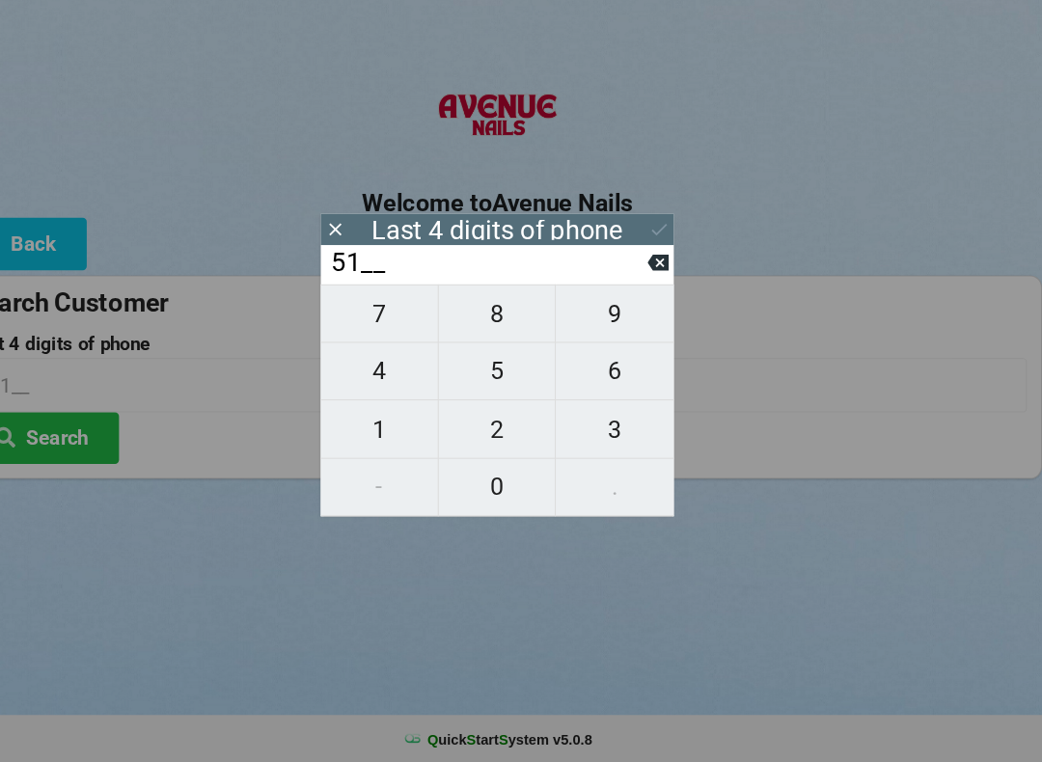
type input "518_"
click at [583, 312] on span "9" at bounding box center [633, 332] width 113 height 41
type input "5189"
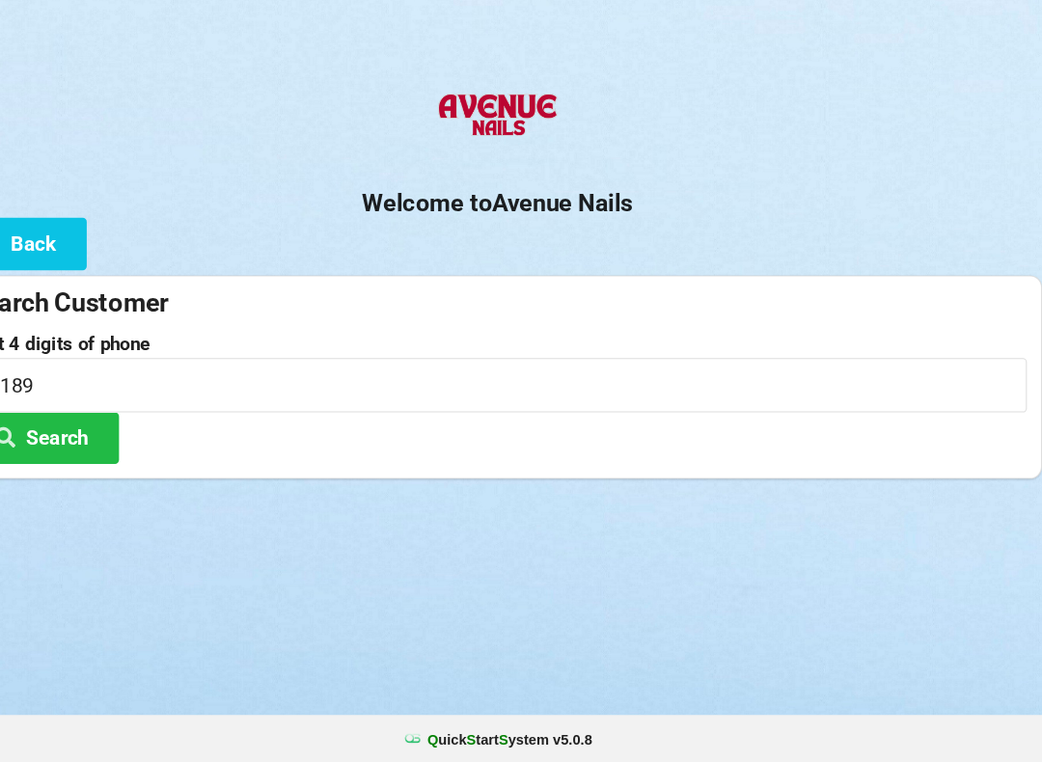
click at [49, 426] on button "Search" at bounding box center [86, 450] width 145 height 49
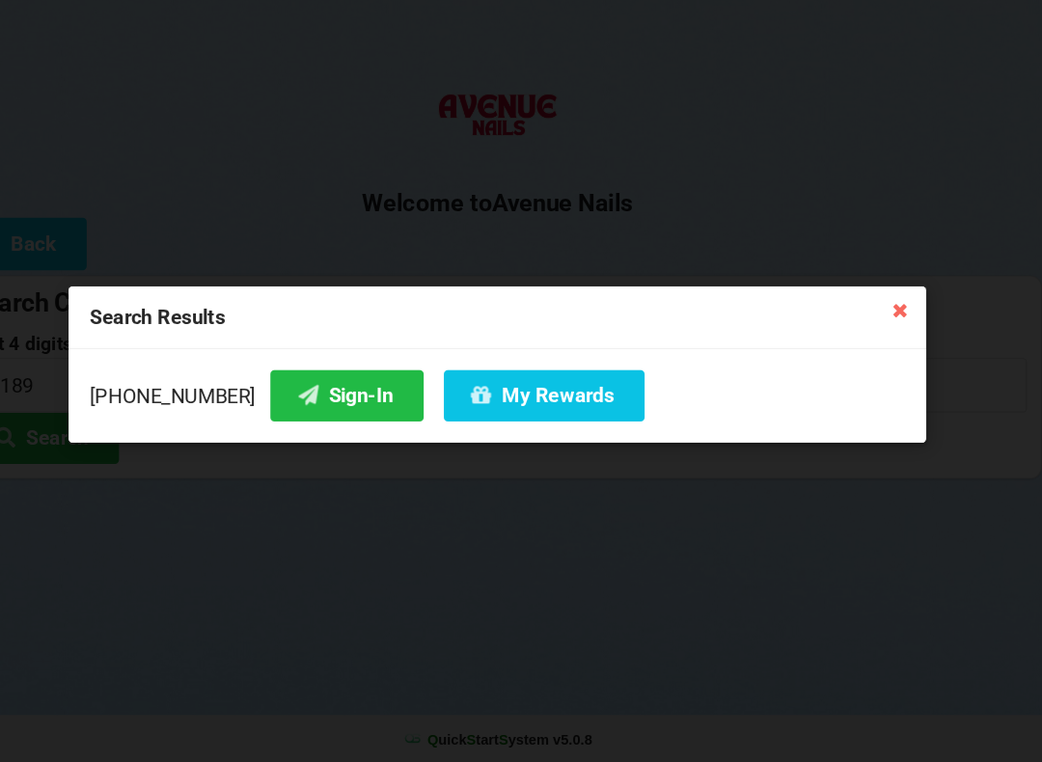
click at [304, 386] on button "Sign-In" at bounding box center [377, 410] width 147 height 49
